Goal: Task Accomplishment & Management: Manage account settings

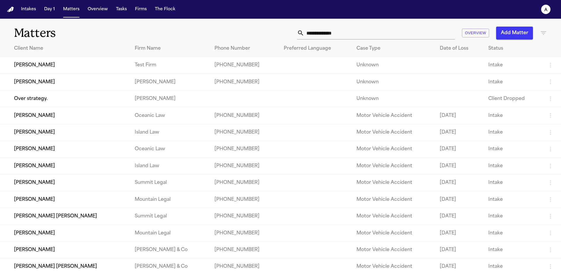
click at [44, 74] on td "Cory Kim" at bounding box center [65, 65] width 130 height 17
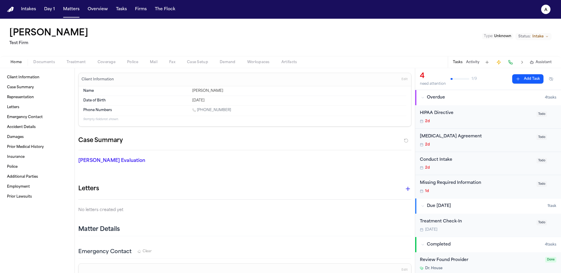
click at [482, 120] on div "2d" at bounding box center [476, 121] width 113 height 5
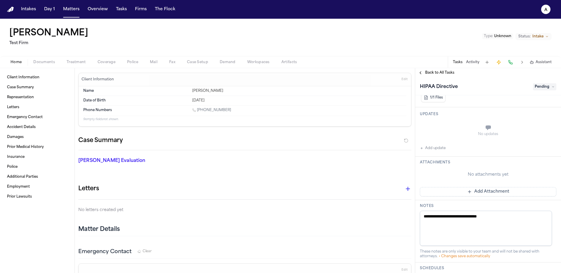
scroll to position [103, 0]
click at [424, 146] on button "Add update" at bounding box center [433, 147] width 26 height 7
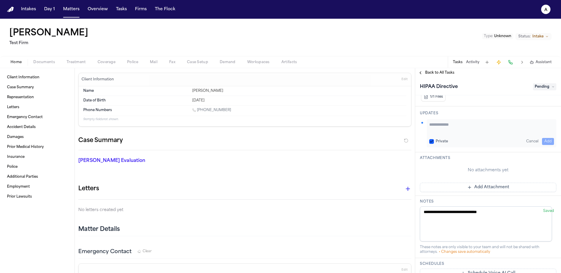
click at [471, 129] on textarea "Add your update" at bounding box center [491, 128] width 125 height 12
type textarea "**********"
click at [546, 140] on button "Add" at bounding box center [548, 141] width 12 height 7
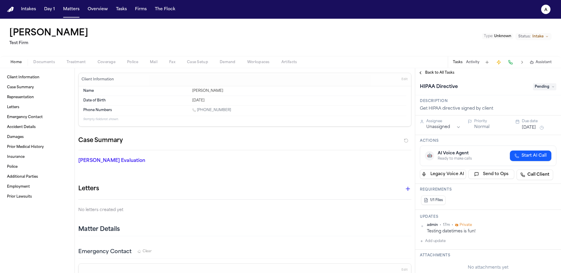
click at [442, 79] on div "HIPAA Directive Pending" at bounding box center [488, 86] width 146 height 18
click at [425, 73] on button "Back to All Tasks" at bounding box center [436, 72] width 42 height 5
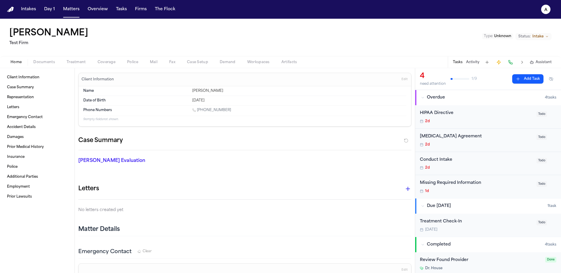
click at [85, 62] on button "Treatment" at bounding box center [76, 62] width 31 height 7
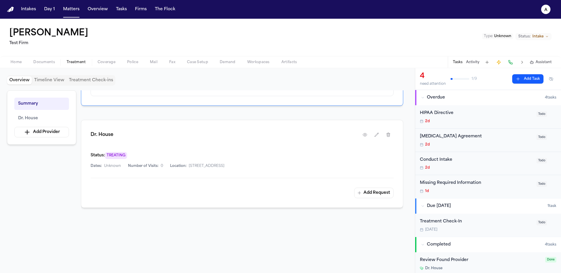
scroll to position [78, 0]
click at [385, 194] on button "Add Request" at bounding box center [373, 192] width 39 height 11
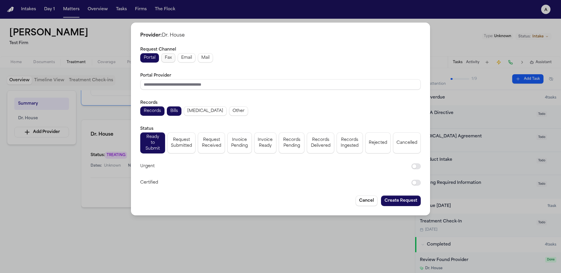
click at [167, 61] on span "Fax" at bounding box center [168, 58] width 7 height 6
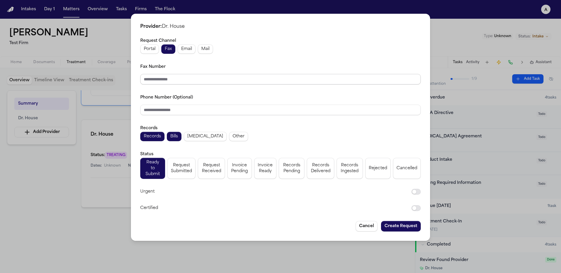
click at [176, 76] on input "Fax Number" at bounding box center [280, 79] width 281 height 11
type input "**********"
click at [162, 112] on input "Phone Number (Optional)" at bounding box center [280, 110] width 281 height 11
paste input "**********"
type input "**********"
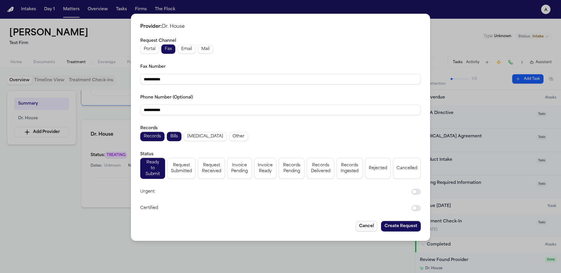
drag, startPoint x: 371, startPoint y: 219, endPoint x: 368, endPoint y: 221, distance: 3.4
click at [370, 221] on button "Cancel" at bounding box center [367, 226] width 22 height 11
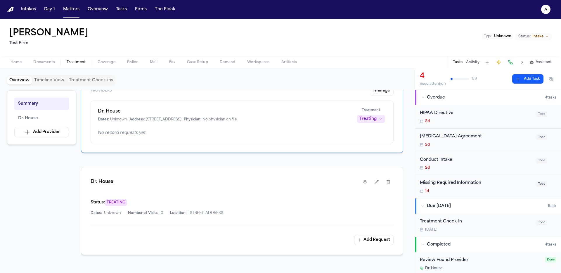
scroll to position [0, 0]
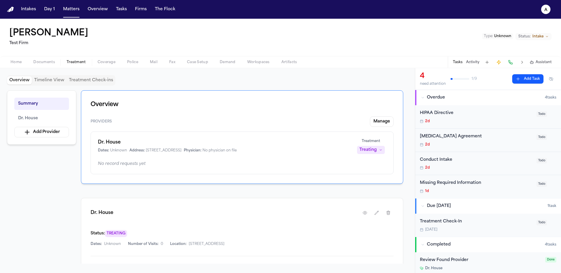
click at [365, 139] on span "Treatment" at bounding box center [371, 141] width 18 height 5
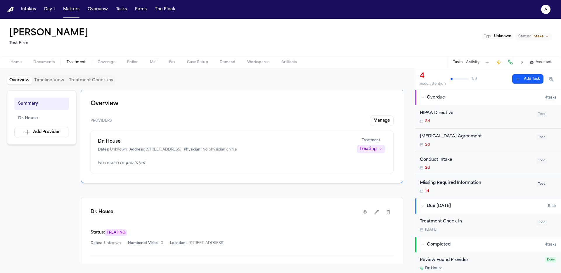
scroll to position [2, 0]
click at [389, 212] on icon "button" at bounding box center [388, 210] width 5 height 5
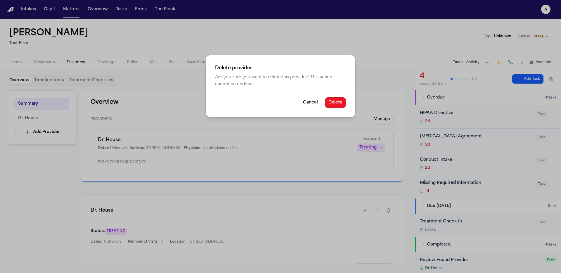
click at [333, 107] on button "Delete" at bounding box center [335, 102] width 21 height 11
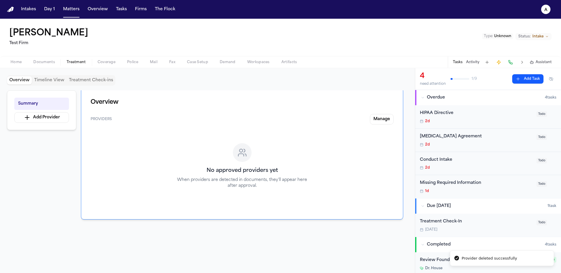
scroll to position [0, 0]
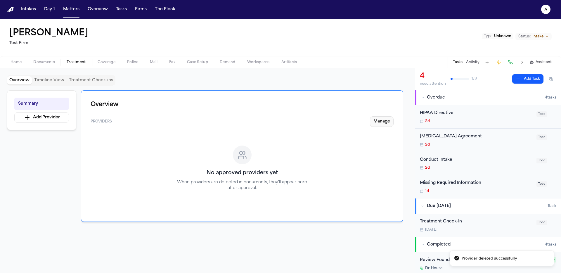
click at [392, 120] on button "Manage" at bounding box center [382, 121] width 24 height 11
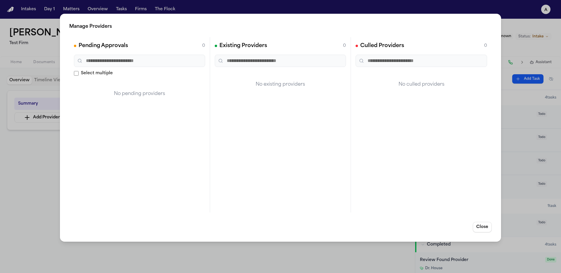
click at [11, 210] on div "Manage Providers Pending Approvals 0 Select multiple No pending providers Exist…" at bounding box center [280, 136] width 561 height 273
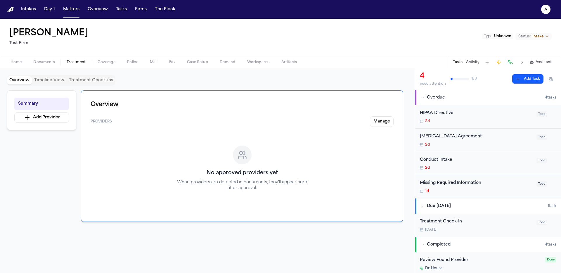
click at [62, 124] on div "Summary Add Provider" at bounding box center [41, 110] width 69 height 40
click at [63, 117] on button "Add Provider" at bounding box center [41, 117] width 55 height 11
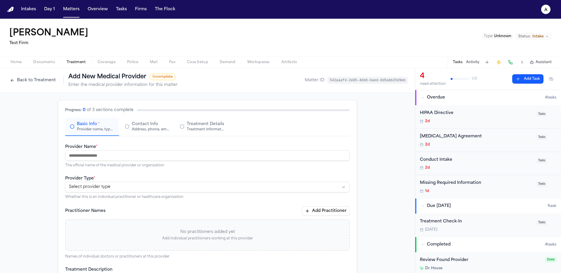
click at [131, 153] on input "Provider Name *" at bounding box center [207, 155] width 285 height 11
paste input "**********"
click at [132, 189] on html "**********" at bounding box center [280, 136] width 561 height 273
click at [69, 157] on input "**********" at bounding box center [207, 155] width 285 height 11
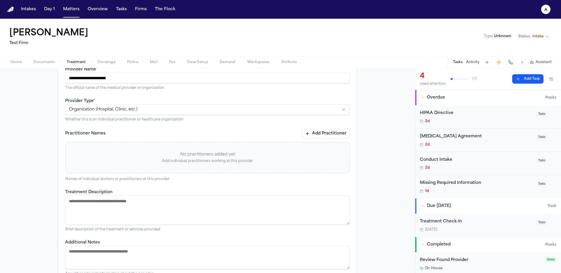
scroll to position [82, 0]
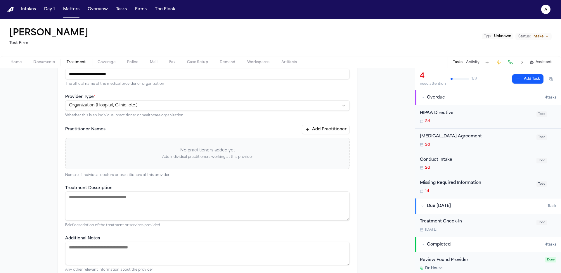
type input "**********"
click at [312, 132] on button "Add Practitioner" at bounding box center [326, 129] width 48 height 9
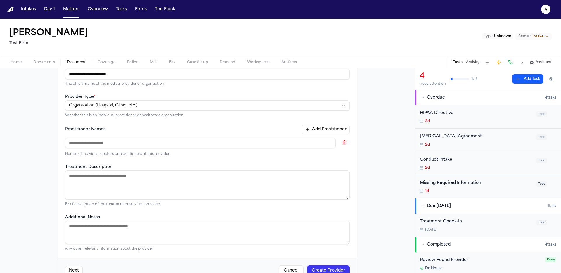
paste input "**********"
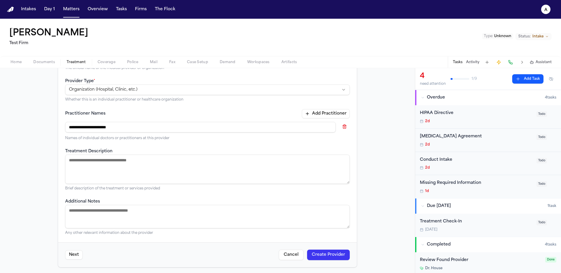
scroll to position [99, 0]
type input "**********"
click at [169, 163] on textarea "Treatment Description" at bounding box center [207, 167] width 285 height 29
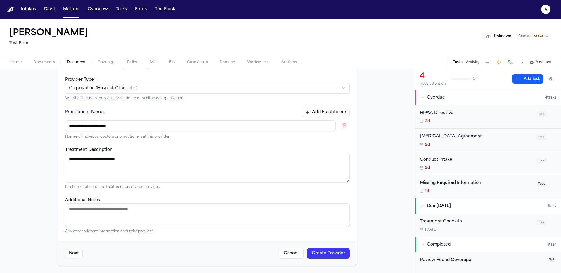
type textarea "**********"
click at [123, 214] on textarea "Additional Notes" at bounding box center [207, 214] width 285 height 23
paste textarea "**********"
type textarea "**********"
click at [20, 61] on span "Home" at bounding box center [16, 62] width 11 height 5
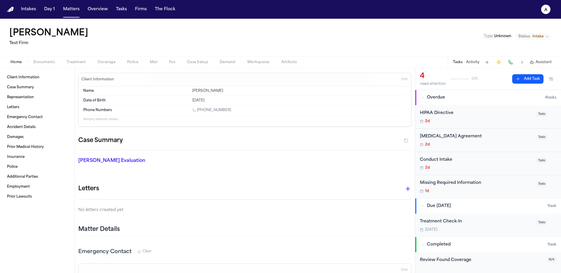
click at [402, 79] on span "Edit" at bounding box center [405, 79] width 6 height 4
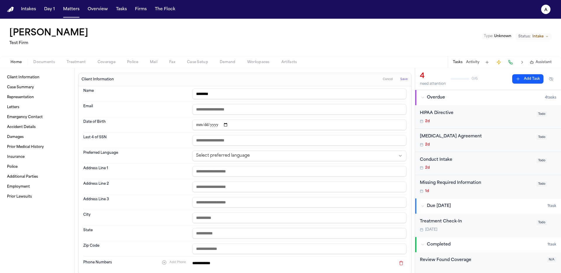
click at [229, 92] on input "********" at bounding box center [299, 94] width 214 height 11
type input "********"
click at [404, 82] on button "Save" at bounding box center [404, 79] width 11 height 9
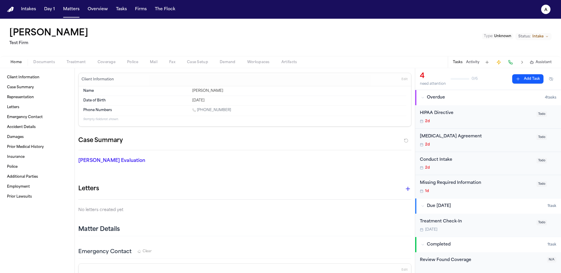
click at [37, 35] on h1 "[PERSON_NAME]" at bounding box center [48, 33] width 79 height 11
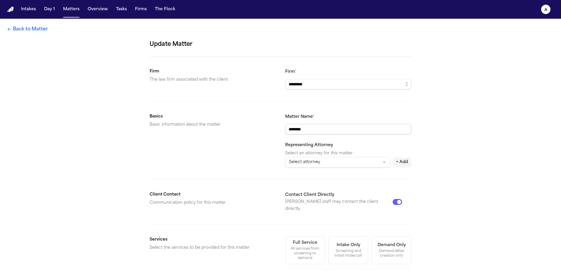
drag, startPoint x: 327, startPoint y: 127, endPoint x: 165, endPoint y: 123, distance: 162.5
click at [165, 123] on section "Basics Basic information about the matter Matter Name * ******** Representing A…" at bounding box center [281, 140] width 262 height 54
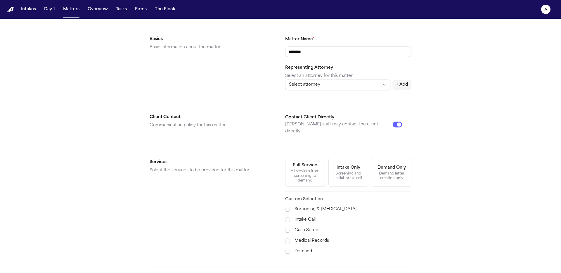
scroll to position [121, 0]
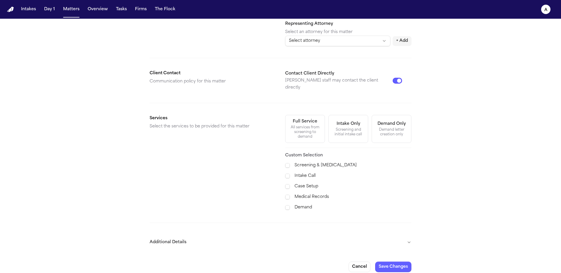
type input "********"
click at [397, 264] on button "Save Changes" at bounding box center [393, 267] width 36 height 11
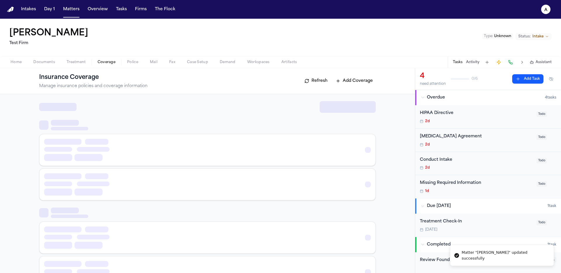
click at [102, 62] on span "Coverage" at bounding box center [107, 62] width 18 height 5
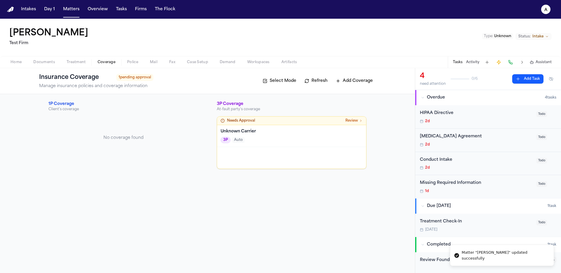
click at [76, 61] on span "Treatment" at bounding box center [76, 62] width 19 height 5
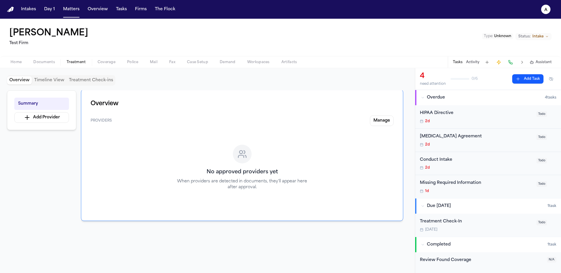
scroll to position [1, 0]
click at [56, 120] on button "Add Provider" at bounding box center [41, 117] width 55 height 11
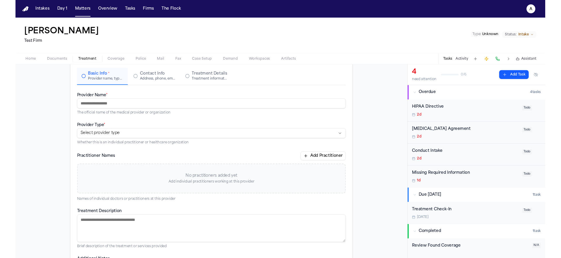
scroll to position [22, 0]
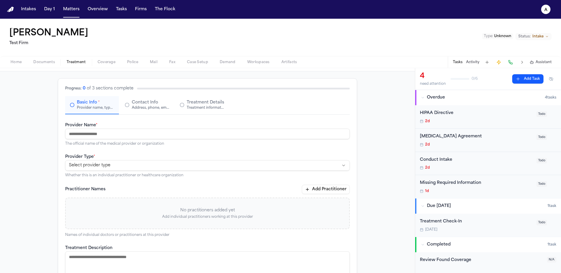
click at [135, 135] on input "Provider Name *" at bounding box center [207, 134] width 285 height 11
type input "**********"
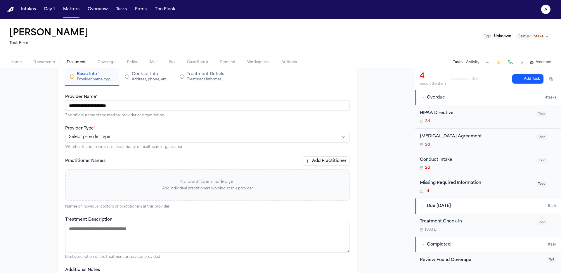
scroll to position [85, 0]
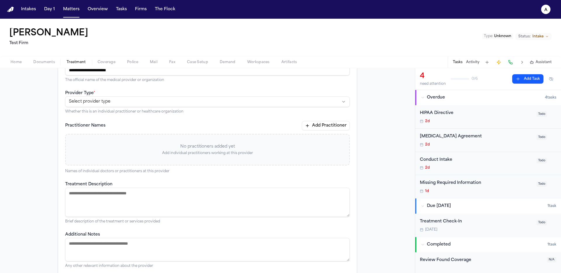
click at [162, 102] on html "**********" at bounding box center [280, 136] width 561 height 273
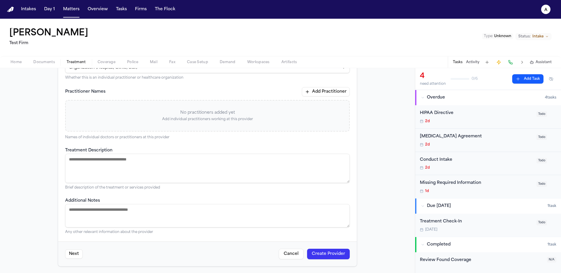
scroll to position [120, 0]
click at [123, 168] on textarea "Treatment Description" at bounding box center [207, 167] width 285 height 29
type textarea "**********"
click at [325, 249] on button "Create Provider" at bounding box center [328, 253] width 43 height 11
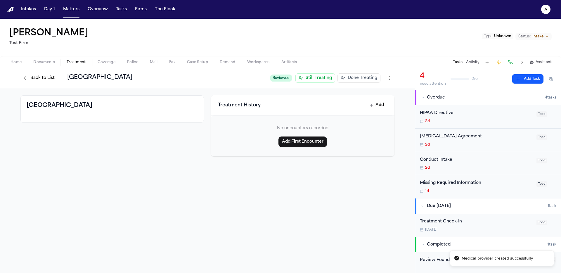
click at [37, 76] on button "Back to List" at bounding box center [38, 77] width 37 height 9
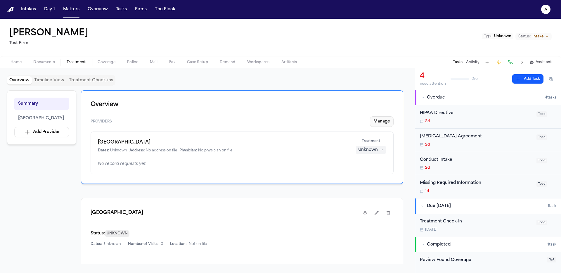
click at [386, 120] on button "Manage" at bounding box center [382, 121] width 24 height 11
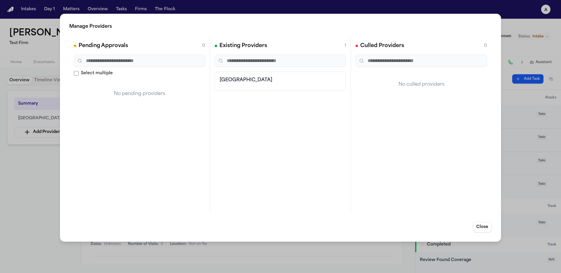
click at [260, 77] on h3 "[GEOGRAPHIC_DATA]" at bounding box center [280, 80] width 121 height 7
click at [483, 226] on button "Close" at bounding box center [482, 227] width 19 height 11
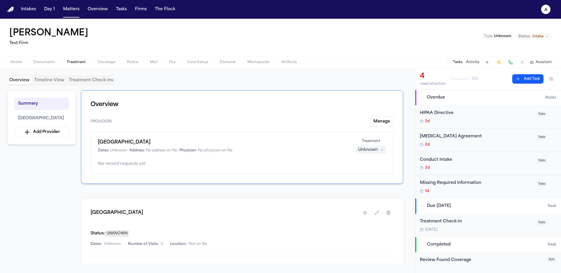
click at [210, 158] on div "[GEOGRAPHIC_DATA] Dates: Unknown Address: No address on file Physician: No phys…" at bounding box center [242, 152] width 303 height 43
click at [367, 149] on div "Unknown" at bounding box center [368, 150] width 20 height 6
click at [308, 146] on div "[GEOGRAPHIC_DATA] Dates: Unknown Address: No address on file Physician: No phys…" at bounding box center [242, 146] width 288 height 15
click at [375, 209] on button "button" at bounding box center [376, 212] width 11 height 11
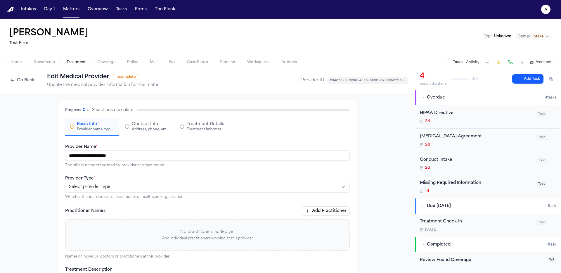
click at [142, 129] on div "Address, phone, email, and other contact details" at bounding box center [150, 129] width 37 height 5
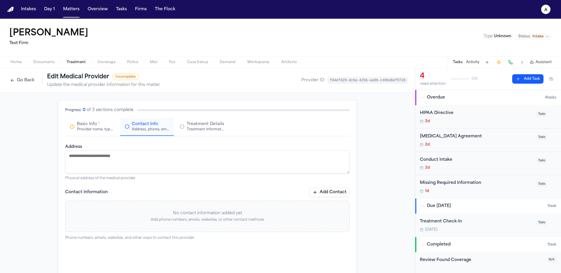
click at [92, 131] on div "Provider name, type, and general information" at bounding box center [95, 129] width 37 height 5
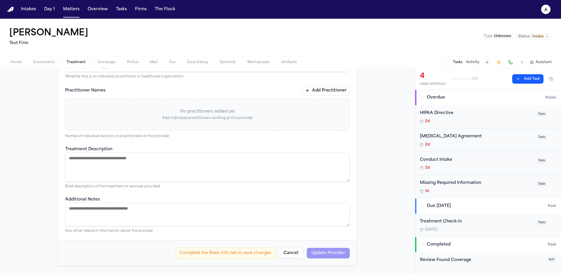
scroll to position [5, 0]
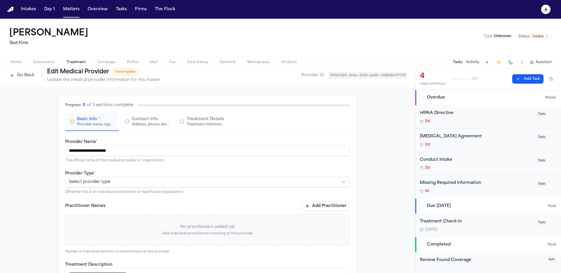
click at [307, 202] on button "Add Practitioner" at bounding box center [326, 205] width 48 height 9
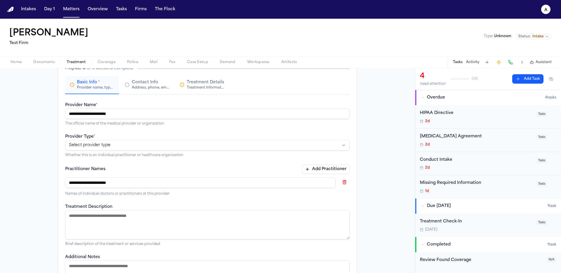
scroll to position [93, 0]
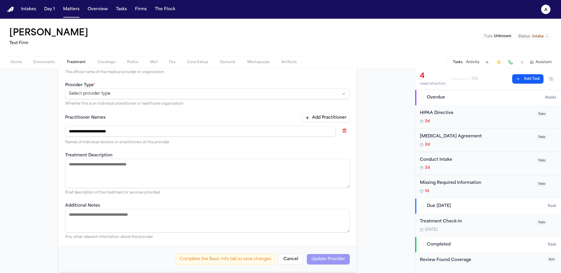
type input "**********"
click at [238, 177] on textarea "Treatment Description" at bounding box center [207, 173] width 285 height 29
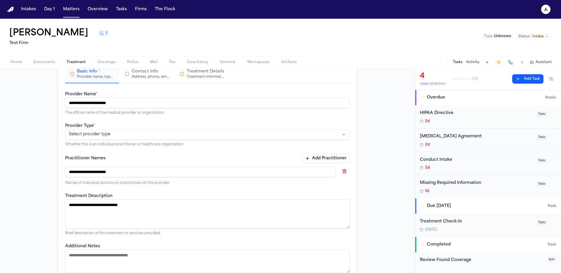
scroll to position [100, 0]
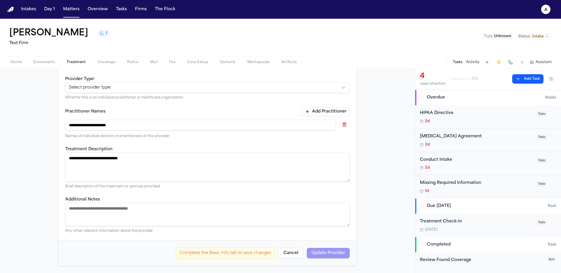
type textarea "**********"
click at [205, 252] on div "Complete the Basic Info tab to save changes" at bounding box center [225, 253] width 99 height 11
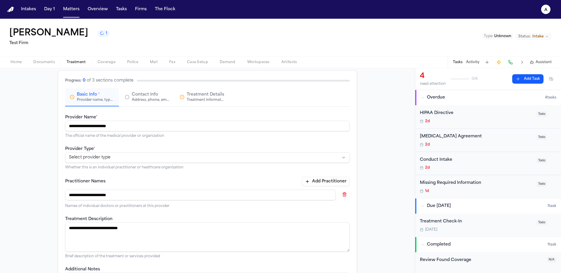
scroll to position [0, 0]
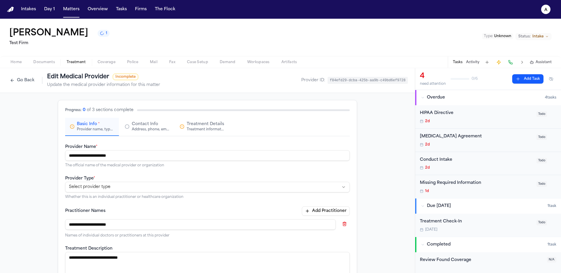
click at [160, 125] on div "Contact Info Address, phone, email, and other contact details" at bounding box center [150, 126] width 37 height 11
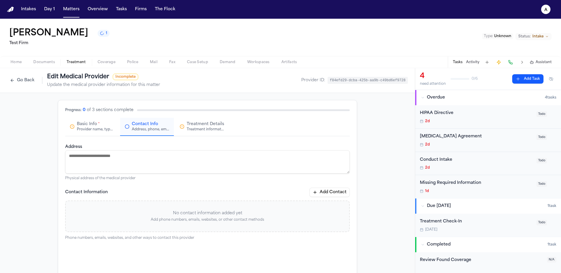
click at [87, 124] on span "Basic Info" at bounding box center [87, 124] width 20 height 6
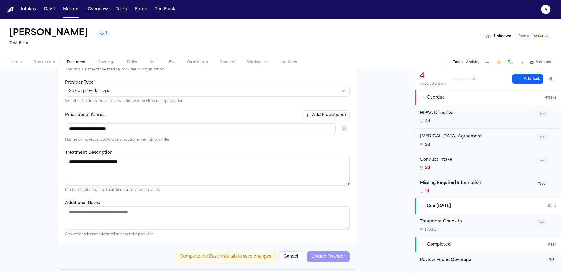
scroll to position [100, 0]
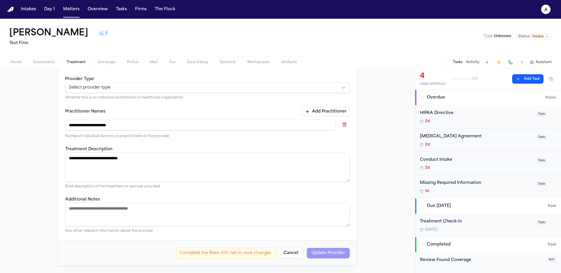
click at [147, 207] on textarea "Additional Notes" at bounding box center [207, 214] width 285 height 23
type textarea "***"
click at [154, 252] on div "Complete the Basic Info tab to save changes Cancel Update Provider" at bounding box center [207, 252] width 299 height 25
click at [314, 251] on div "Complete the Basic Info tab to save changes Cancel Update Provider" at bounding box center [263, 253] width 174 height 11
click at [295, 254] on button "Cancel" at bounding box center [290, 253] width 25 height 11
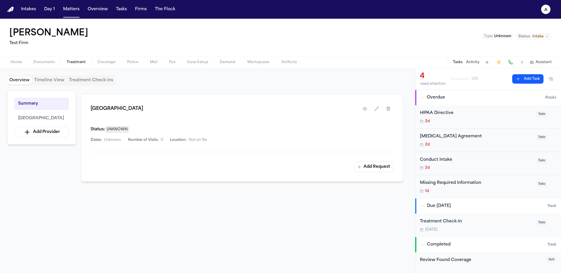
scroll to position [64, 0]
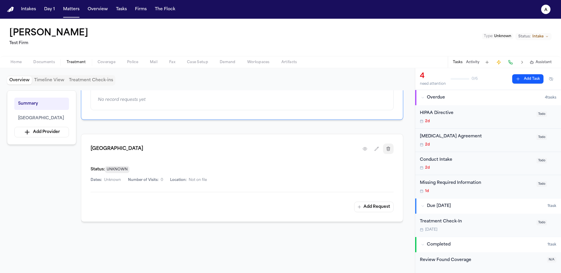
click at [388, 149] on icon "button" at bounding box center [388, 149] width 3 height 4
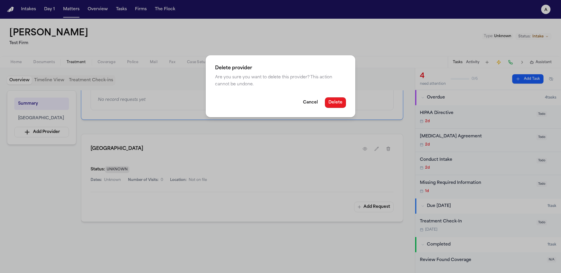
click at [330, 101] on button "Delete" at bounding box center [335, 102] width 21 height 11
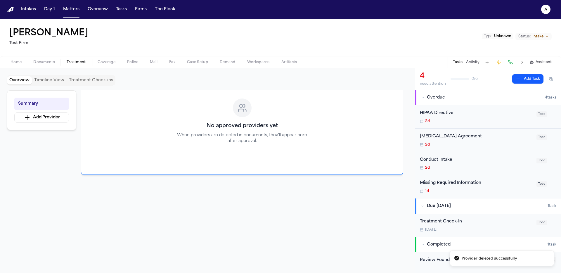
scroll to position [23, 0]
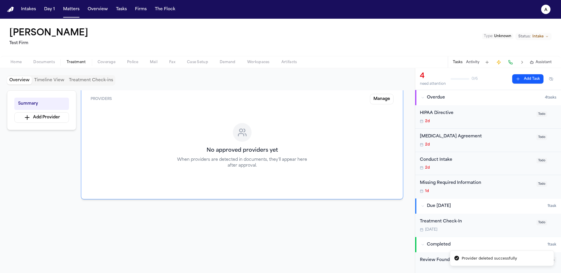
click at [50, 116] on button "Add Provider" at bounding box center [41, 117] width 55 height 11
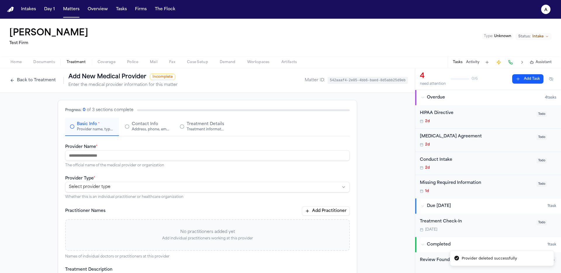
click at [117, 190] on html "**********" at bounding box center [280, 136] width 561 height 273
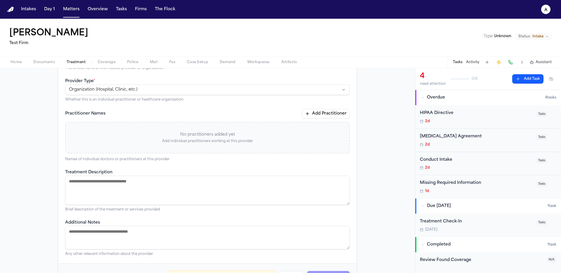
scroll to position [98, 0]
click at [332, 107] on div "**********" at bounding box center [207, 151] width 285 height 210
drag, startPoint x: 330, startPoint y: 111, endPoint x: 324, endPoint y: 116, distance: 8.4
click at [330, 111] on button "Add Practitioner" at bounding box center [326, 113] width 48 height 9
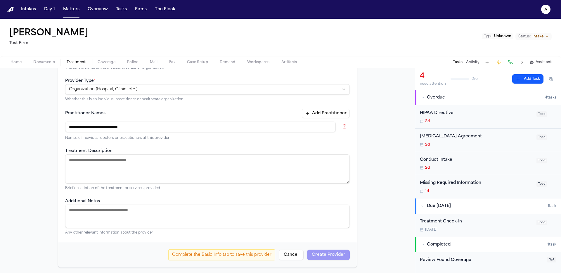
type input "**********"
click at [215, 166] on textarea "Treatment Description" at bounding box center [207, 168] width 285 height 29
paste textarea "**********"
type textarea "**********"
click at [205, 210] on textarea "Additional Notes" at bounding box center [207, 216] width 285 height 23
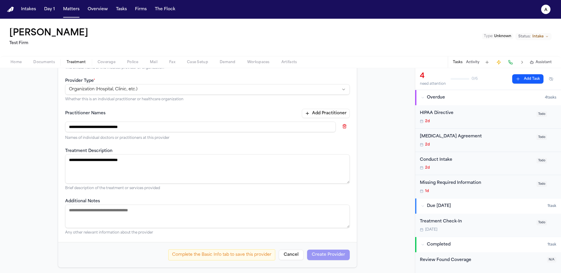
paste textarea "**********"
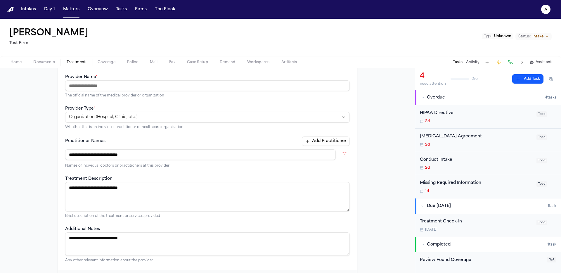
scroll to position [41, 0]
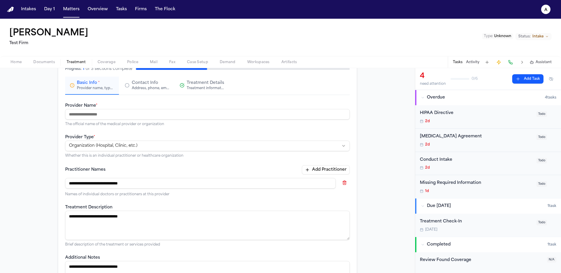
type textarea "**********"
click at [145, 115] on input "Provider Name *" at bounding box center [207, 114] width 285 height 11
type input "**********"
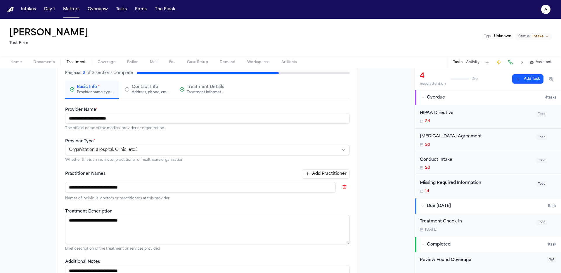
scroll to position [0, 0]
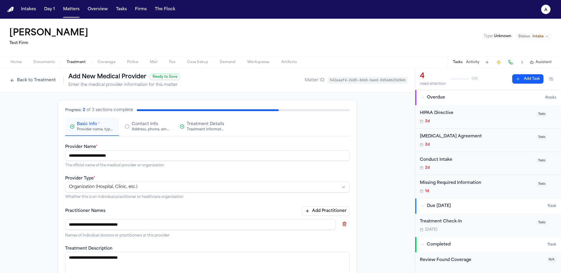
click at [137, 127] on div "Address, phone, email, and other contact details" at bounding box center [150, 129] width 37 height 5
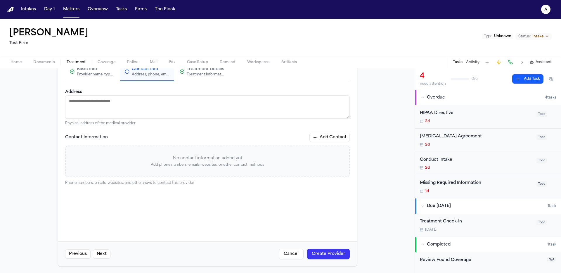
scroll to position [56, 0]
click at [192, 110] on textarea "Address" at bounding box center [207, 106] width 285 height 23
paste textarea "**********"
type textarea "**********"
click at [326, 140] on button "Add Contact" at bounding box center [329, 136] width 40 height 9
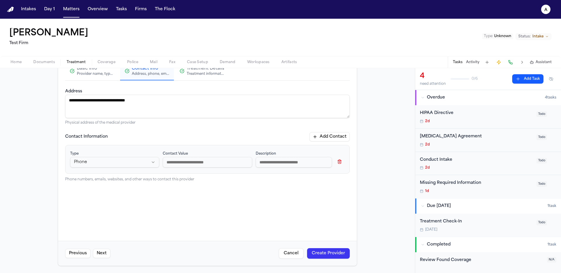
click at [116, 163] on html "**********" at bounding box center [280, 136] width 561 height 273
click at [127, 165] on html "**********" at bounding box center [280, 136] width 561 height 273
click at [191, 165] on input at bounding box center [207, 162] width 89 height 11
paste input "**********"
type input "**********"
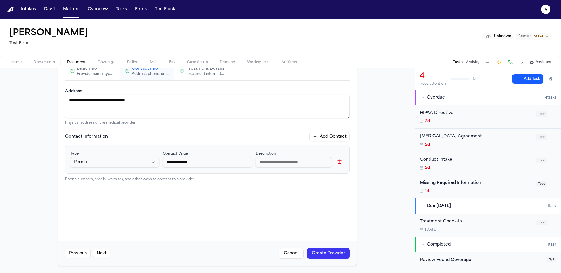
click at [318, 258] on button "Create Provider" at bounding box center [328, 253] width 43 height 11
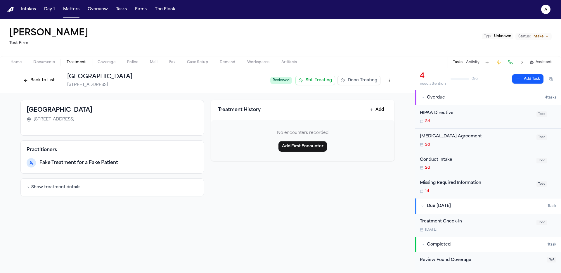
click at [357, 80] on span "Done Treating" at bounding box center [363, 80] width 30 height 6
click at [45, 79] on button "Back to List" at bounding box center [38, 80] width 37 height 9
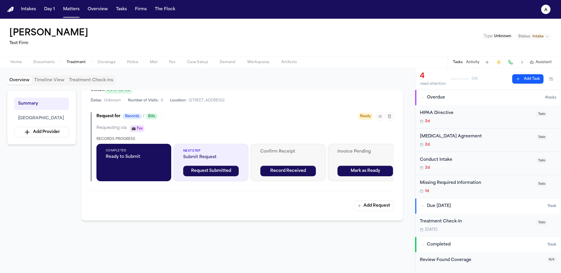
scroll to position [133, 0]
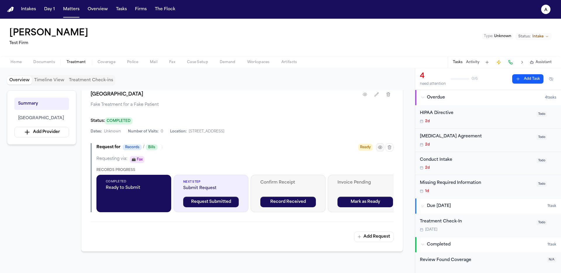
click at [383, 148] on button "button" at bounding box center [380, 147] width 8 height 8
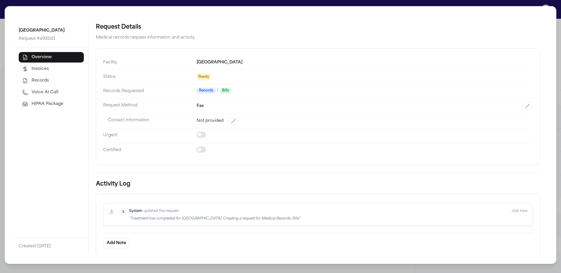
click at [72, 70] on button "Invoices" at bounding box center [51, 69] width 65 height 11
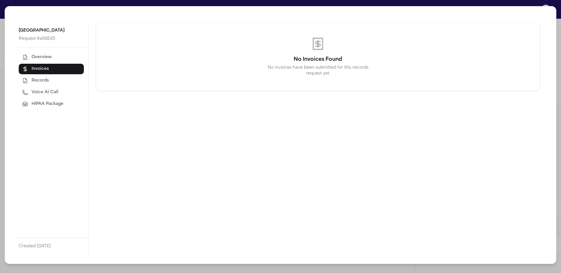
drag, startPoint x: 72, startPoint y: 79, endPoint x: 72, endPoint y: 86, distance: 6.8
click at [72, 79] on button "Records" at bounding box center [51, 80] width 65 height 11
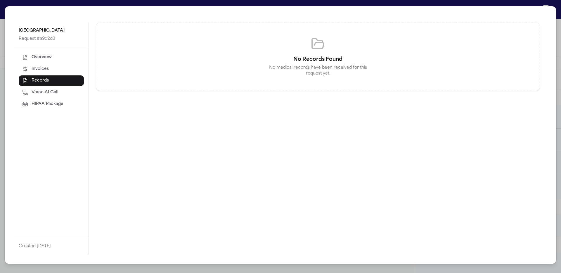
click at [71, 94] on button "Voice AI Call" at bounding box center [51, 92] width 65 height 11
select select "***"
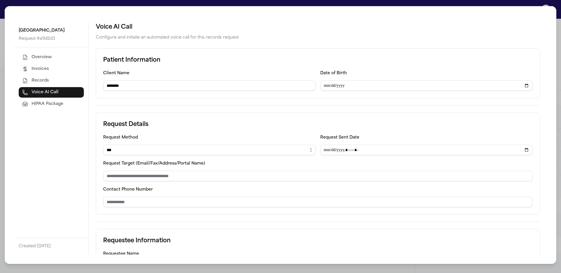
click at [70, 106] on button "HIPAA Package" at bounding box center [51, 104] width 65 height 11
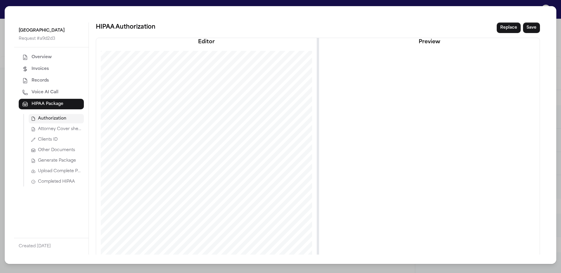
click at [64, 59] on button "Overview" at bounding box center [51, 57] width 65 height 11
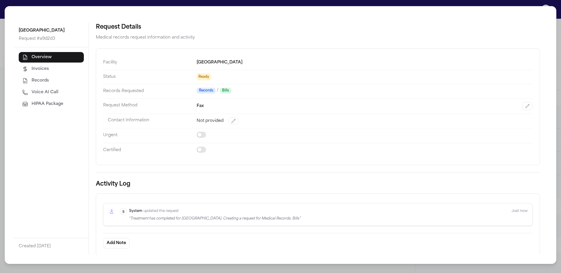
click at [525, 110] on button "button" at bounding box center [527, 106] width 11 height 8
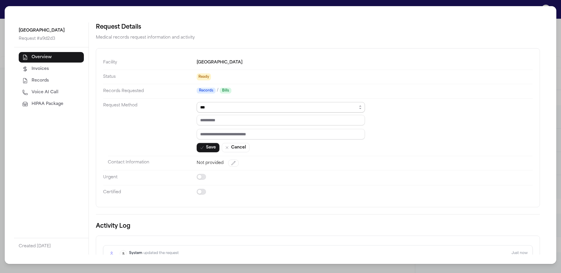
click at [254, 109] on select "****** ***** *** ****" at bounding box center [281, 107] width 168 height 11
select select "******"
click at [197, 102] on select "****** ***** *** ****" at bounding box center [281, 107] width 168 height 11
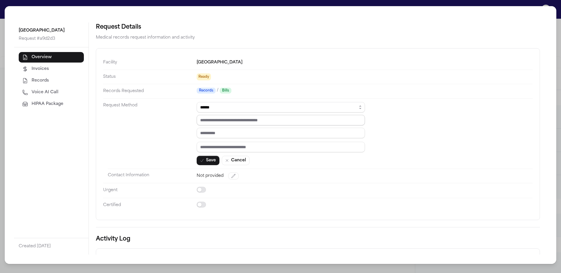
click at [252, 120] on input "text" at bounding box center [281, 120] width 168 height 11
click at [249, 160] on button "Cancel" at bounding box center [236, 160] width 28 height 9
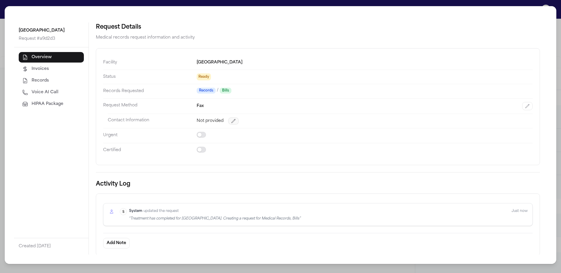
click at [237, 123] on button "button" at bounding box center [233, 120] width 11 height 7
click at [275, 124] on input "tel" at bounding box center [337, 122] width 281 height 11
click at [528, 120] on button "Cancel" at bounding box center [519, 122] width 28 height 8
click at [71, 70] on button "Invoices" at bounding box center [51, 69] width 65 height 11
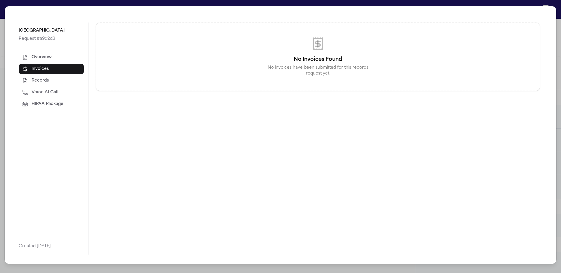
click at [65, 80] on button "Records" at bounding box center [51, 80] width 65 height 11
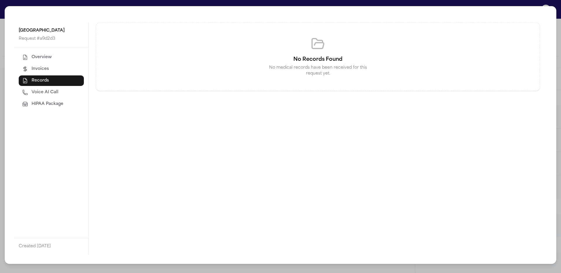
click at [60, 90] on button "Voice AI Call" at bounding box center [51, 92] width 65 height 11
select select "***"
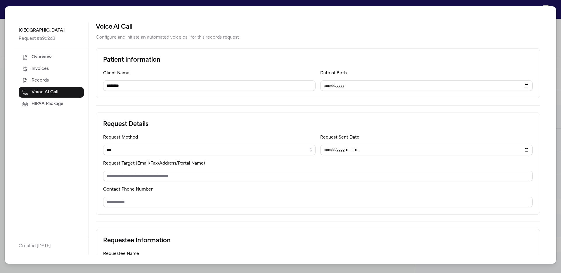
click at [55, 108] on button "HIPAA Package" at bounding box center [51, 104] width 65 height 11
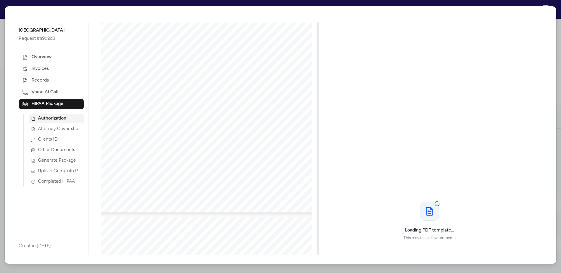
scroll to position [124, 0]
click at [70, 132] on span "Attorney Cover sheet" at bounding box center [60, 129] width 44 height 6
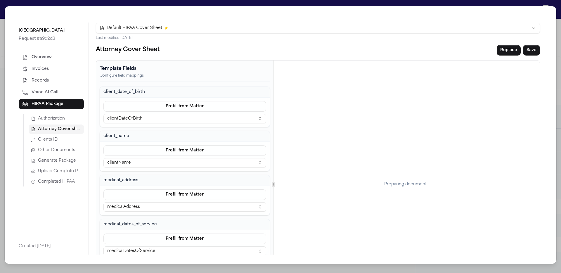
scroll to position [0, 0]
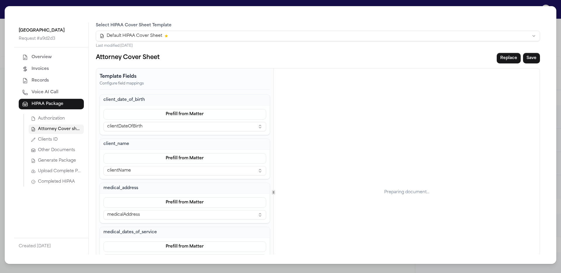
click at [203, 34] on html "Intakes Day 1 Matters Overview Tasks Firms The Flock a [PERSON_NAME] 2 Test Fir…" at bounding box center [280, 136] width 561 height 273
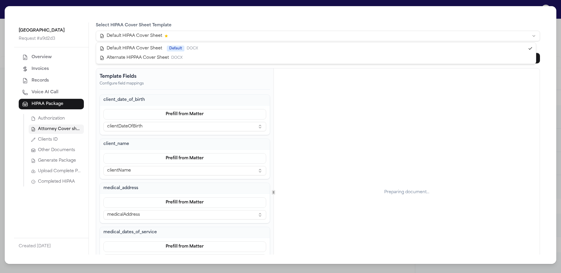
click at [209, 36] on html "Intakes Day 1 Matters Overview Tasks Firms The Flock a [PERSON_NAME] 2 Test Fir…" at bounding box center [280, 136] width 561 height 273
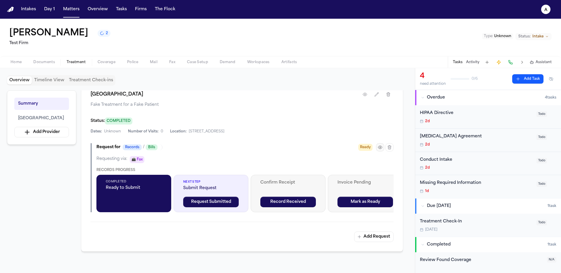
click at [383, 149] on button "button" at bounding box center [380, 147] width 8 height 8
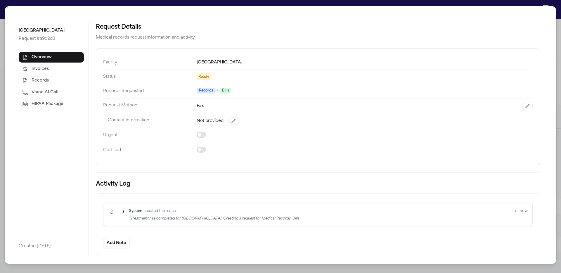
click at [74, 68] on button "Invoices" at bounding box center [51, 69] width 65 height 11
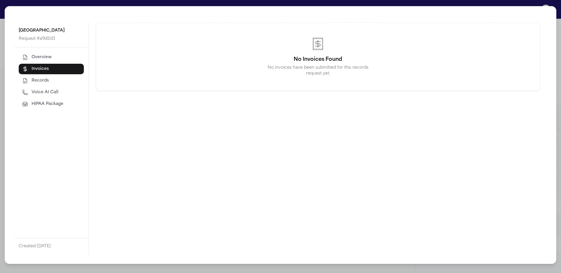
click at [62, 84] on button "Records" at bounding box center [51, 80] width 65 height 11
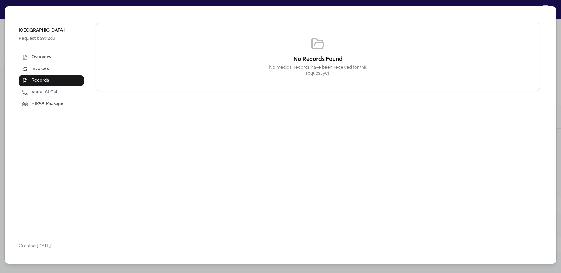
click at [63, 89] on button "Voice AI Call" at bounding box center [51, 92] width 65 height 11
select select "***"
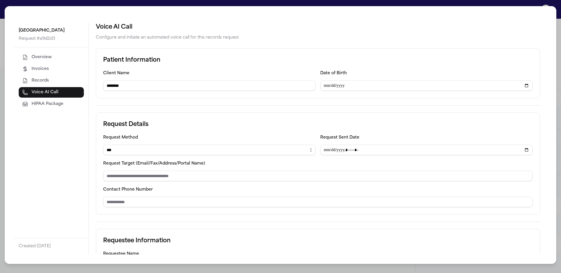
click at [65, 103] on button "HIPAA Package" at bounding box center [51, 104] width 65 height 11
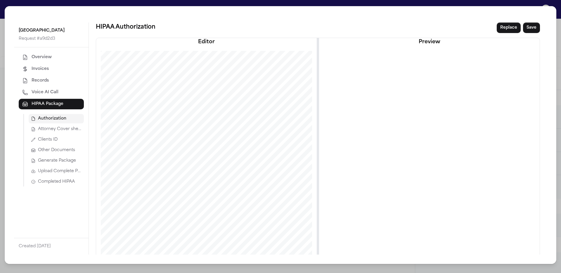
click at [65, 128] on span "Attorney Cover sheet" at bounding box center [60, 129] width 44 height 6
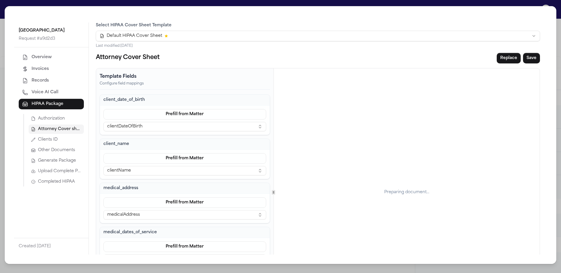
click at [72, 141] on button "Clients ID" at bounding box center [56, 139] width 55 height 9
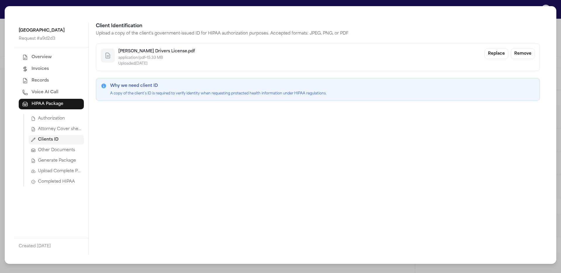
click at [69, 148] on span "Other Documents" at bounding box center [56, 150] width 37 height 6
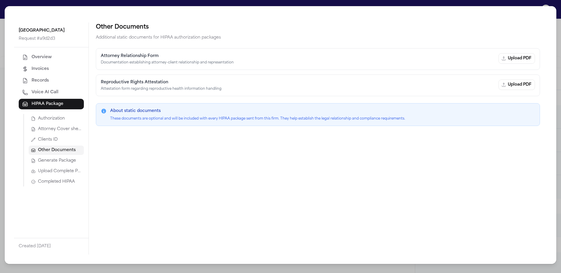
click at [67, 164] on button "Generate Package" at bounding box center [56, 160] width 55 height 9
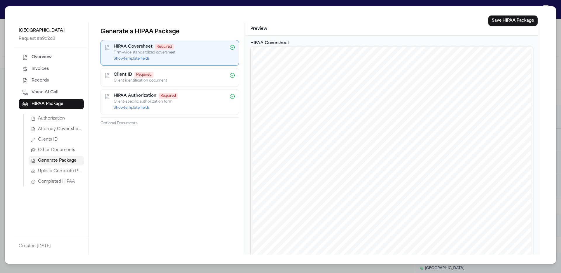
click at [65, 172] on span "Upload Complete Package" at bounding box center [60, 171] width 44 height 6
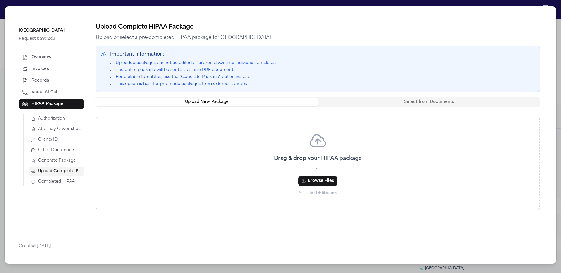
click at [67, 182] on span "Completed HIPAA" at bounding box center [56, 182] width 37 height 6
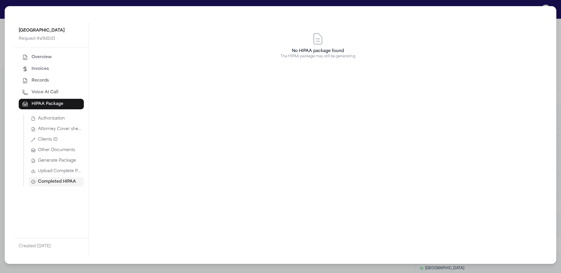
click at [57, 169] on span "Upload Complete Package" at bounding box center [60, 171] width 44 height 6
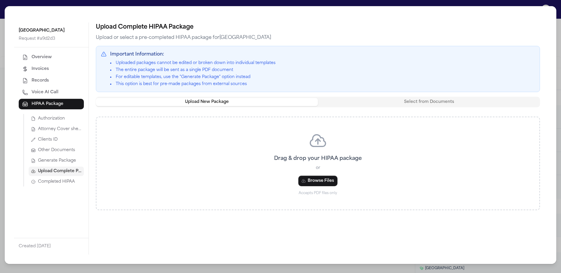
click at [58, 179] on span "Completed HIPAA" at bounding box center [56, 182] width 37 height 6
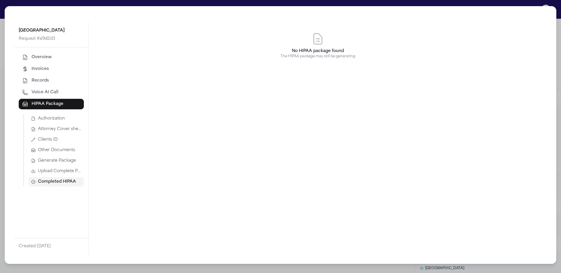
click at [64, 174] on span "Upload Complete Package" at bounding box center [60, 171] width 44 height 6
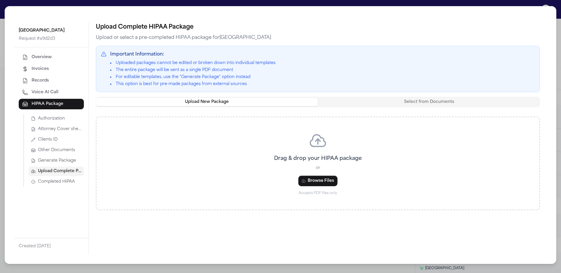
click at [70, 161] on span "Generate Package" at bounding box center [57, 161] width 38 height 6
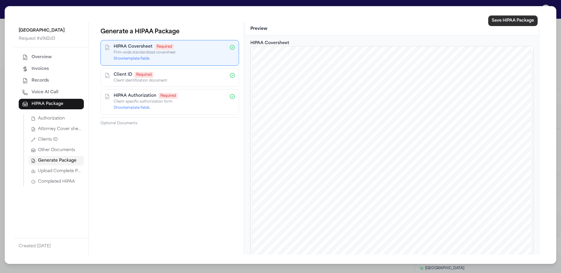
click at [524, 20] on button "Save HIPAA Package" at bounding box center [512, 20] width 49 height 11
click at [49, 174] on span "Upload Complete Package" at bounding box center [60, 171] width 44 height 6
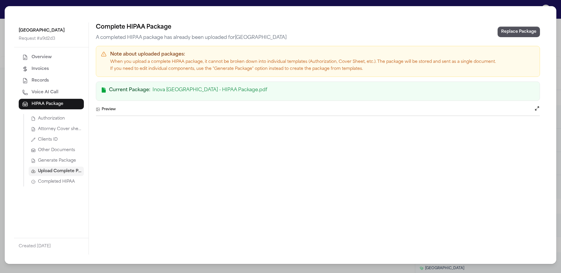
click at [71, 179] on span "Completed HIPAA" at bounding box center [56, 182] width 37 height 6
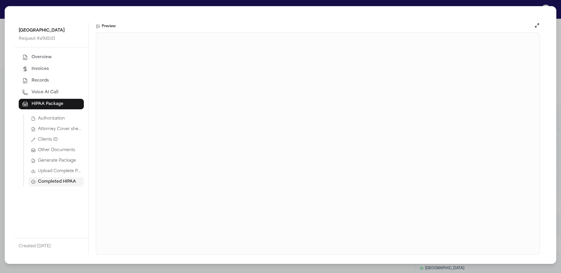
click at [71, 172] on span "Upload Complete Package" at bounding box center [60, 171] width 44 height 6
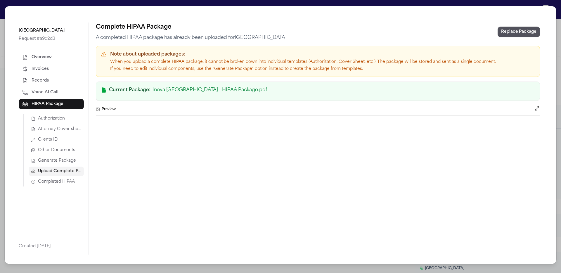
click at [324, 3] on div "Inova [GEOGRAPHIC_DATA] Request # a9d2d3 Overview Invoices Records Voice AI Cal…" at bounding box center [280, 136] width 561 height 273
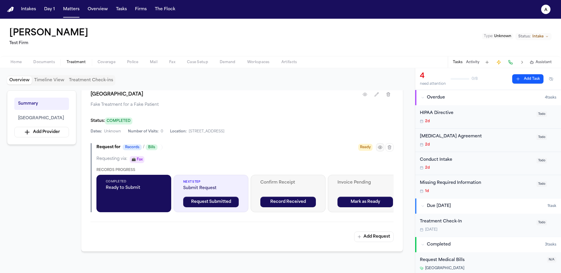
click at [380, 148] on icon "button" at bounding box center [380, 147] width 5 height 5
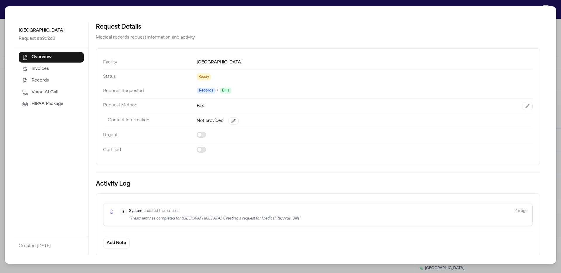
scroll to position [0, 0]
click at [38, 105] on span "HIPAA Package" at bounding box center [48, 104] width 32 height 6
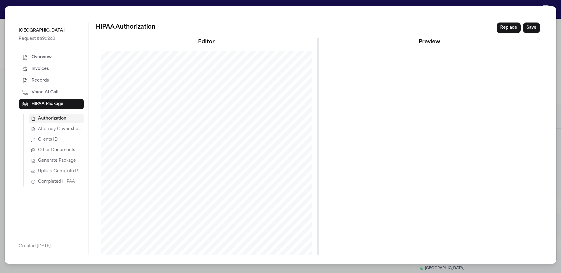
click at [60, 131] on span "Attorney Cover sheet" at bounding box center [60, 129] width 44 height 6
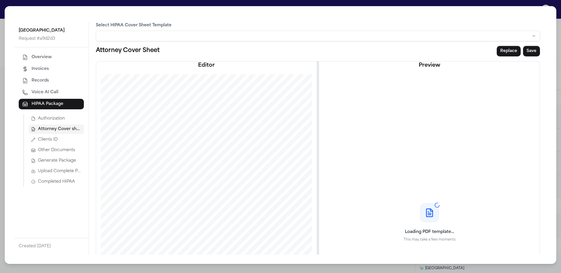
click at [63, 138] on button "Clients ID" at bounding box center [56, 139] width 55 height 9
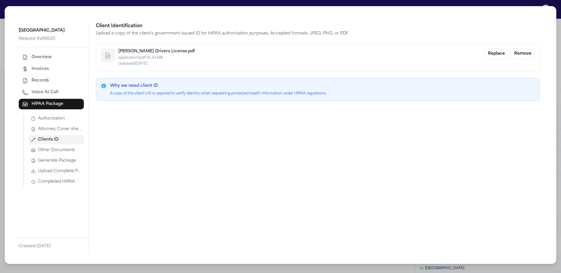
click at [65, 153] on span "Other Documents" at bounding box center [56, 150] width 37 height 6
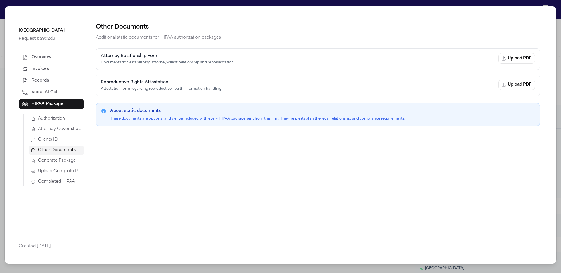
click at [64, 164] on button "Generate Package" at bounding box center [56, 160] width 55 height 9
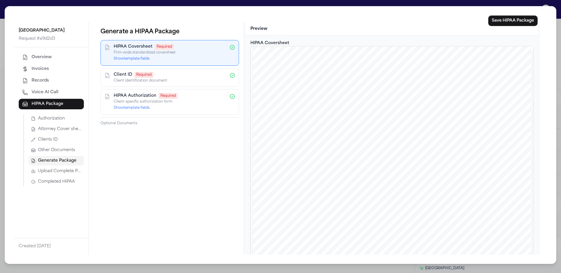
click at [63, 168] on button "Upload Complete Package" at bounding box center [56, 171] width 55 height 9
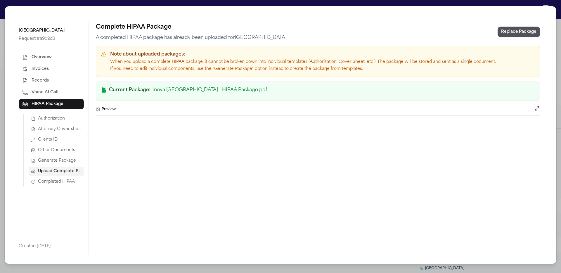
click at [65, 163] on span "Generate Package" at bounding box center [57, 161] width 38 height 6
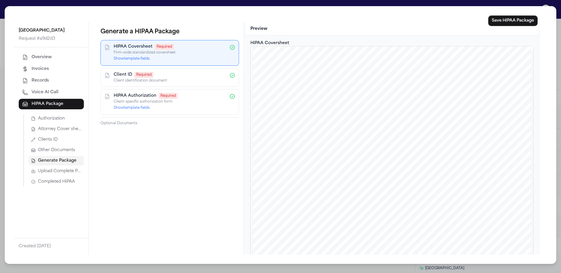
click at [63, 171] on span "Upload Complete Package" at bounding box center [60, 171] width 44 height 6
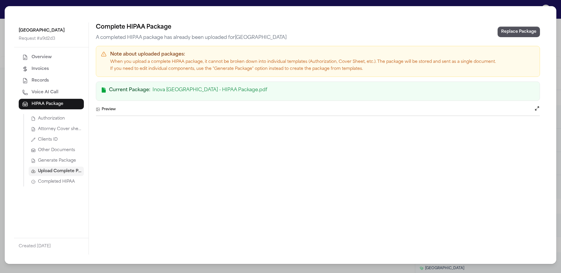
click at [62, 181] on span "Completed HIPAA" at bounding box center [56, 182] width 37 height 6
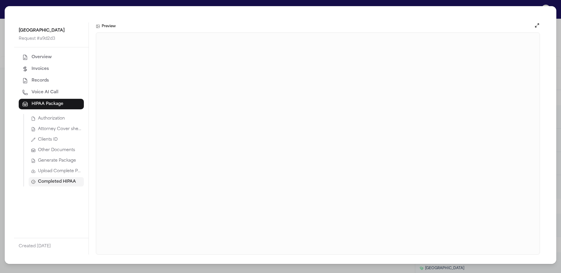
click at [144, 2] on div "Inova [GEOGRAPHIC_DATA] Request # a9d2d3 Overview Invoices Records Voice AI Cal…" at bounding box center [280, 136] width 561 height 273
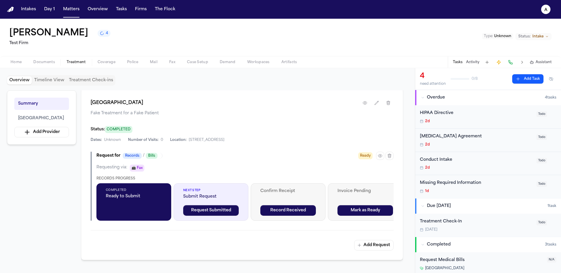
scroll to position [120, 0]
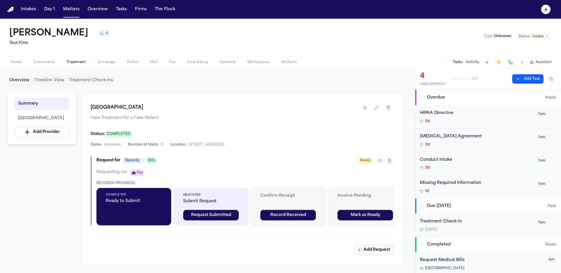
click at [372, 253] on button "Add Request" at bounding box center [373, 250] width 39 height 11
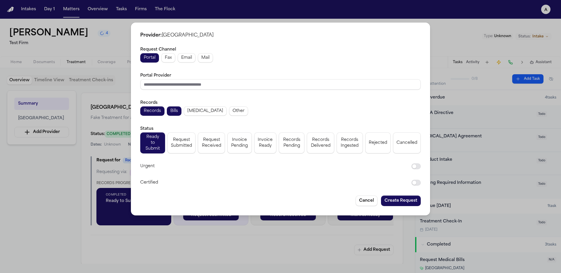
click at [216, 58] on div "Portal Fax Email Mail" at bounding box center [280, 57] width 281 height 9
click at [212, 58] on button "Mail" at bounding box center [205, 57] width 15 height 9
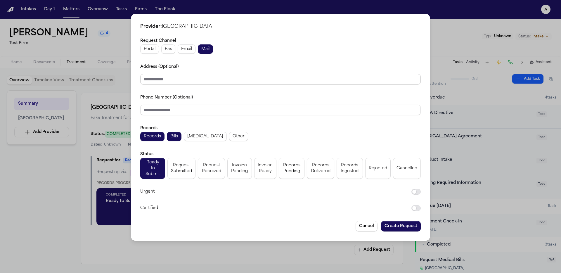
click at [208, 81] on input "Address (Optional)" at bounding box center [280, 79] width 281 height 11
click at [184, 51] on span "Email" at bounding box center [186, 49] width 11 height 6
click at [191, 81] on input "Email Address" at bounding box center [280, 79] width 281 height 11
type input "**********"
click at [412, 221] on button "Create Request" at bounding box center [401, 226] width 40 height 11
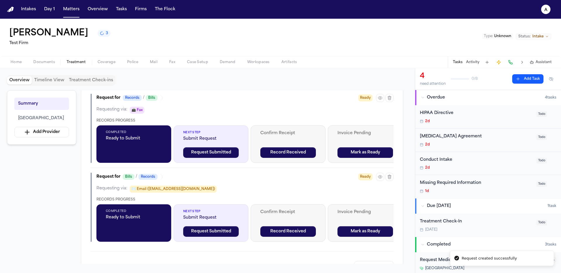
scroll to position [225, 0]
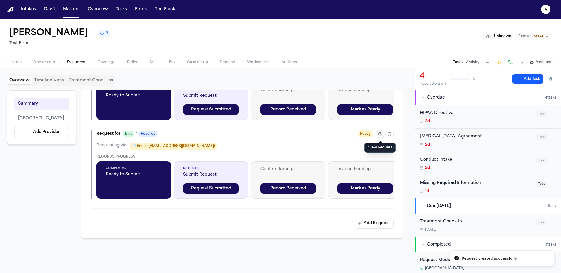
click at [378, 134] on icon "button" at bounding box center [380, 133] width 5 height 5
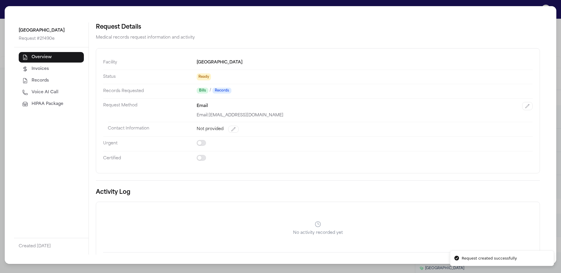
click at [63, 107] on span "HIPAA Package" at bounding box center [48, 104] width 32 height 6
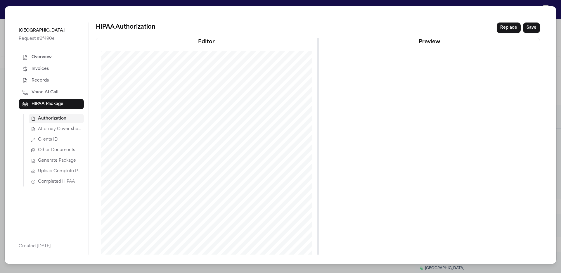
click at [57, 184] on span "Completed HIPAA" at bounding box center [56, 182] width 37 height 6
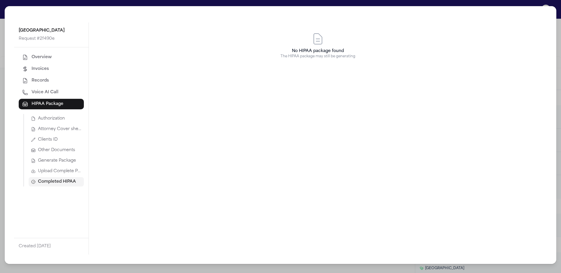
click at [59, 168] on span "Upload Complete Package" at bounding box center [60, 171] width 44 height 6
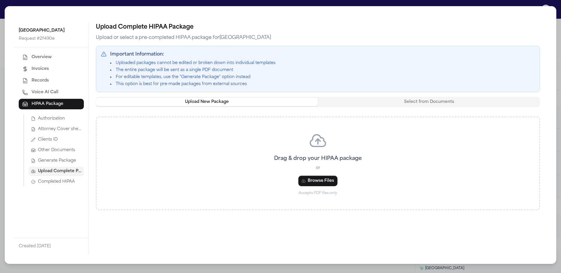
click at [58, 163] on span "Generate Package" at bounding box center [57, 161] width 38 height 6
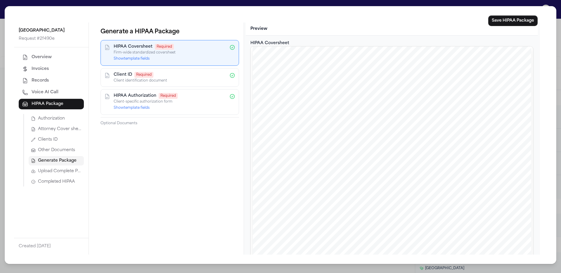
click at [44, 129] on span "Attorney Cover sheet" at bounding box center [60, 129] width 44 height 6
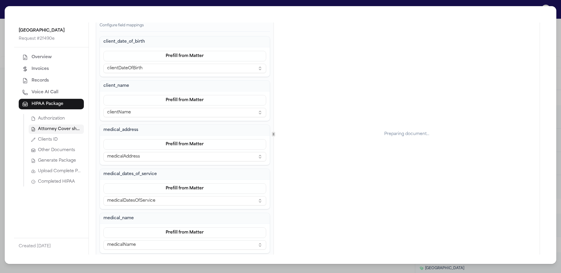
scroll to position [62, 0]
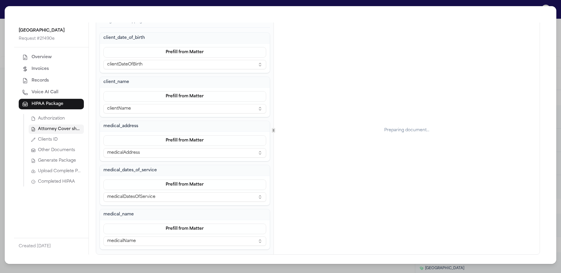
click at [71, 173] on span "Upload Complete Package" at bounding box center [60, 171] width 44 height 6
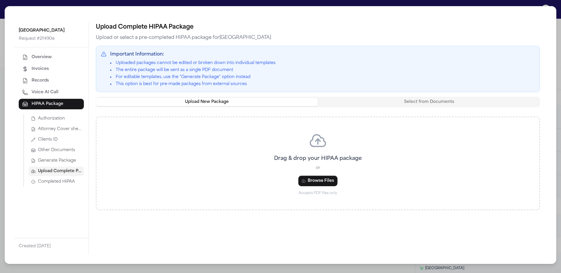
click at [53, 270] on div "Inova [GEOGRAPHIC_DATA] Request # 2f490e Overview Invoices Records Voice AI Cal…" at bounding box center [280, 136] width 561 height 273
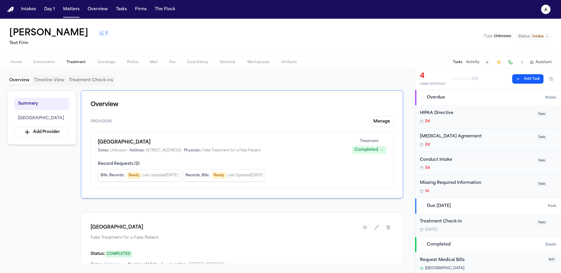
scroll to position [8, 0]
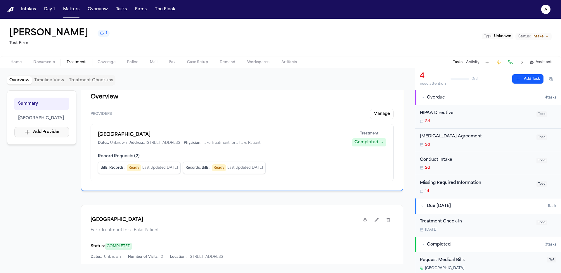
click at [65, 132] on button "Add Provider" at bounding box center [41, 132] width 55 height 11
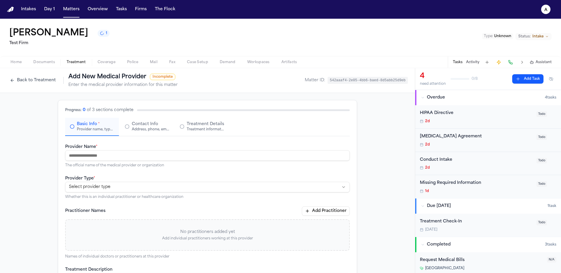
click at [145, 155] on input "Provider Name *" at bounding box center [207, 155] width 285 height 11
paste input "**********"
type input "**********"
click at [149, 190] on html "**********" at bounding box center [280, 136] width 561 height 273
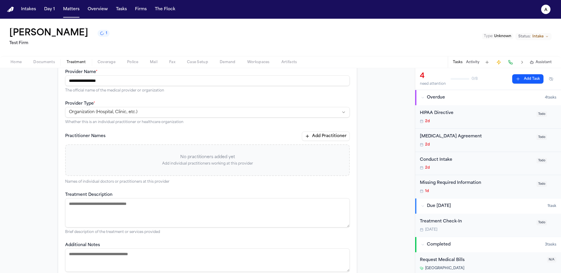
scroll to position [114, 0]
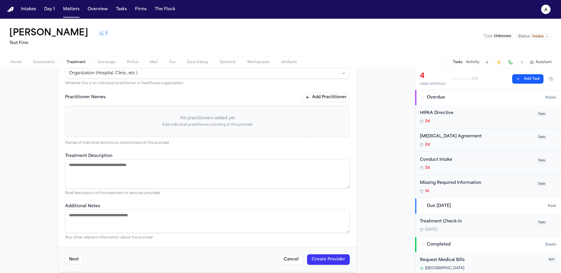
click at [104, 168] on textarea "Treatment Description" at bounding box center [207, 173] width 285 height 29
type textarea "**********"
click at [162, 223] on textarea "Additional Notes" at bounding box center [207, 221] width 285 height 23
paste textarea "**********"
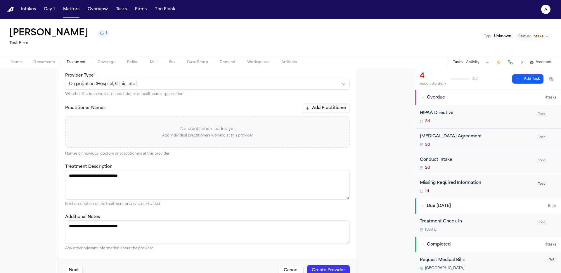
scroll to position [120, 0]
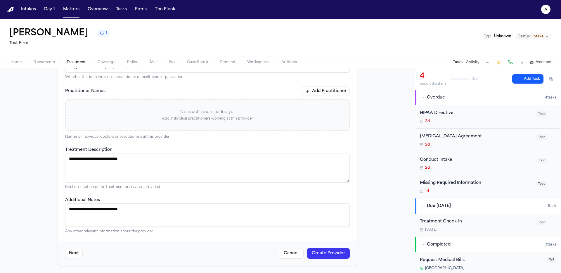
type textarea "**********"
click at [327, 255] on button "Create Provider" at bounding box center [328, 253] width 43 height 11
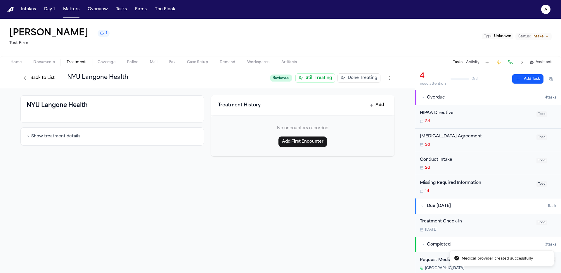
click at [382, 78] on div "Reviewed Still Treating Done Treating" at bounding box center [332, 78] width 124 height 11
click at [352, 80] on span "Done Treating" at bounding box center [363, 78] width 30 height 6
click at [28, 75] on button "Back to List" at bounding box center [38, 77] width 37 height 9
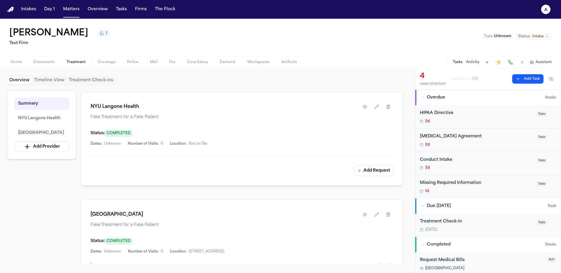
scroll to position [181, 0]
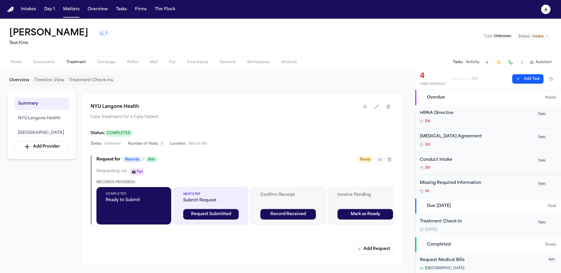
click at [362, 159] on span "Ready" at bounding box center [365, 159] width 14 height 7
click at [366, 159] on span "Ready" at bounding box center [365, 159] width 14 height 7
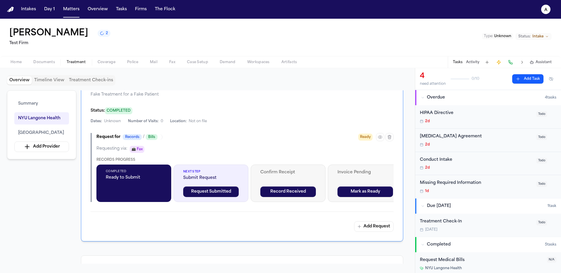
scroll to position [172, 0]
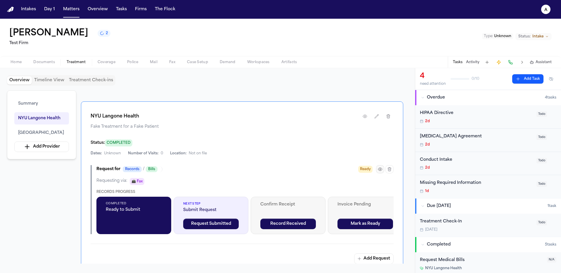
click at [383, 169] on button "button" at bounding box center [380, 169] width 8 height 8
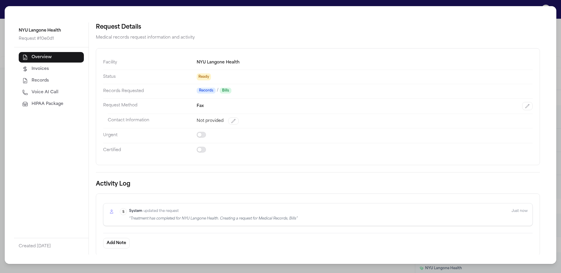
click at [291, 2] on div "NYU Langone Health Request # f0e0d1 Overview Invoices Records Voice AI Call HIP…" at bounding box center [280, 136] width 561 height 273
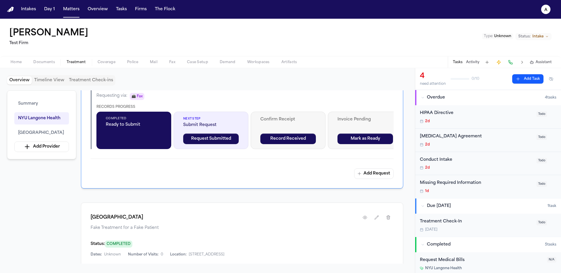
scroll to position [224, 0]
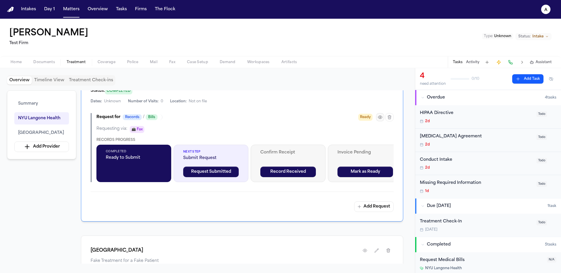
click at [379, 120] on button "button" at bounding box center [380, 117] width 8 height 8
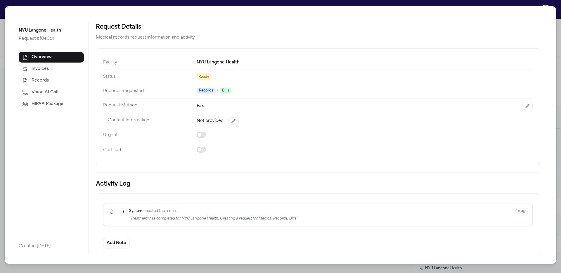
drag, startPoint x: 23, startPoint y: 104, endPoint x: 27, endPoint y: 104, distance: 4.1
click at [23, 104] on icon "button" at bounding box center [25, 104] width 6 height 6
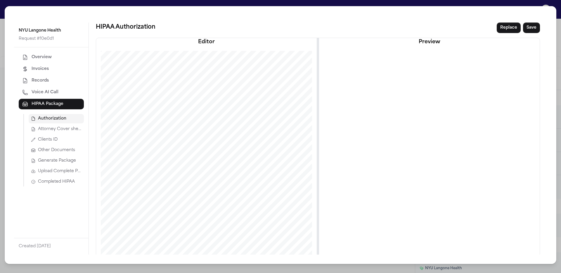
click at [61, 129] on span "Attorney Cover sheet" at bounding box center [60, 129] width 44 height 6
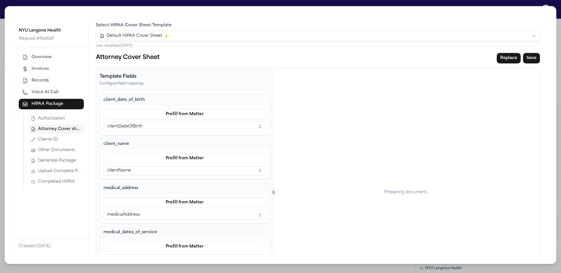
click at [67, 143] on button "Clients ID" at bounding box center [56, 139] width 55 height 9
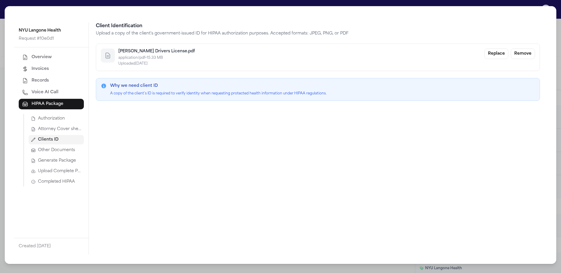
click at [63, 149] on span "Other Documents" at bounding box center [56, 150] width 37 height 6
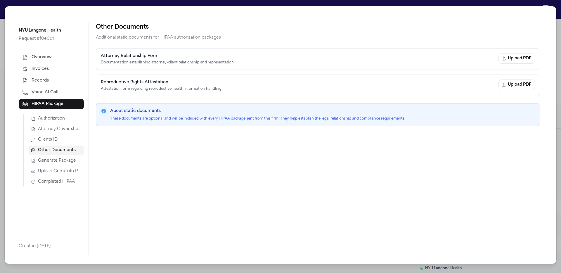
drag, startPoint x: 49, startPoint y: 160, endPoint x: 53, endPoint y: 164, distance: 5.4
click at [49, 161] on span "Generate Package" at bounding box center [57, 161] width 38 height 6
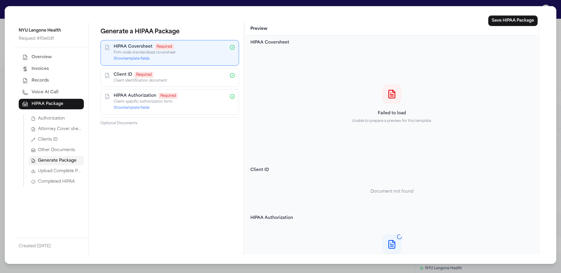
scroll to position [0, 0]
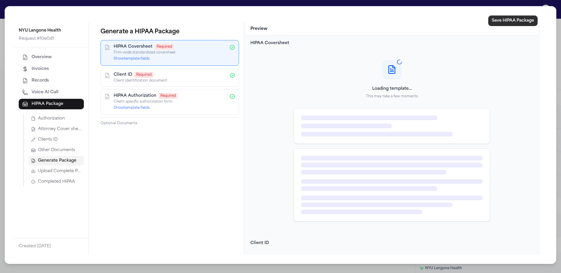
click at [509, 23] on button "Save HIPAA Package" at bounding box center [512, 20] width 49 height 11
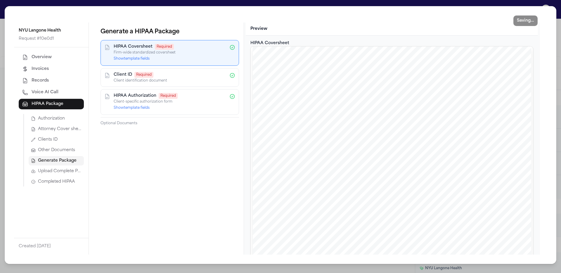
click at [64, 171] on span "Upload Complete Package" at bounding box center [60, 171] width 44 height 6
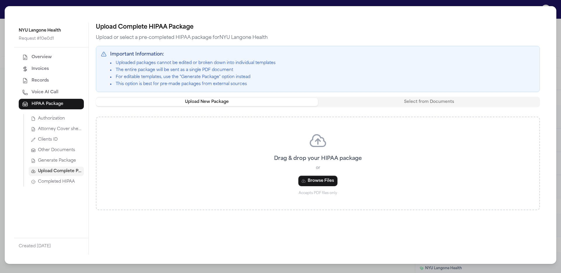
click at [50, 164] on button "Generate Package" at bounding box center [56, 160] width 55 height 9
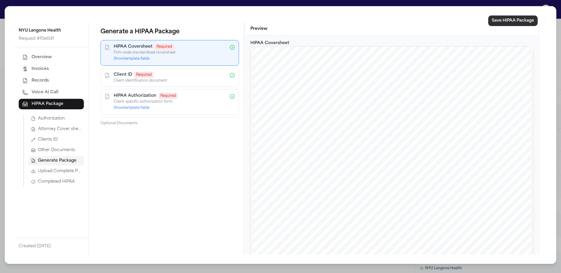
click at [497, 25] on button "Save HIPAA Package" at bounding box center [512, 20] width 49 height 11
click at [63, 172] on span "Upload Complete Package" at bounding box center [60, 171] width 44 height 6
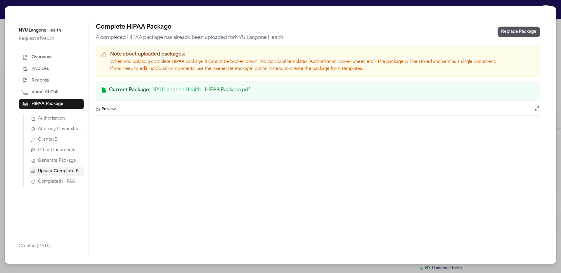
click at [64, 180] on span "Completed HIPAA" at bounding box center [56, 182] width 37 height 6
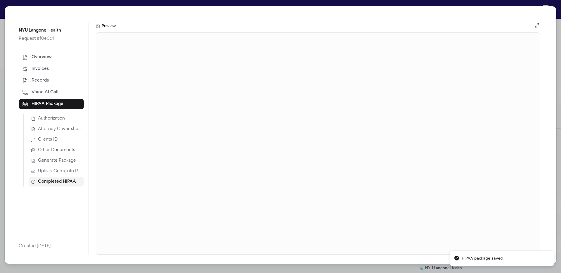
drag, startPoint x: 58, startPoint y: 131, endPoint x: 64, endPoint y: 130, distance: 6.0
click at [58, 131] on span "Attorney Cover sheet" at bounding box center [60, 129] width 44 height 6
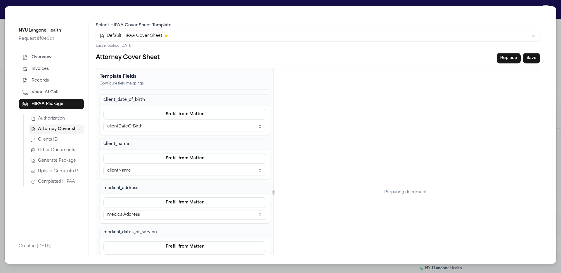
click at [51, 181] on span "Completed HIPAA" at bounding box center [56, 182] width 37 height 6
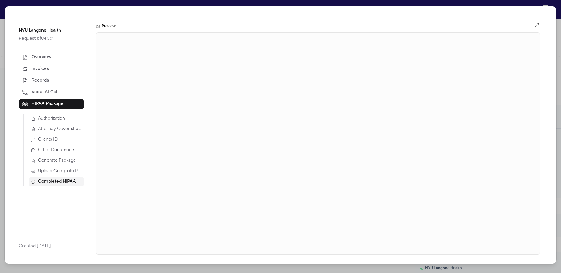
click at [66, 170] on span "Upload Complete Package" at bounding box center [60, 171] width 44 height 6
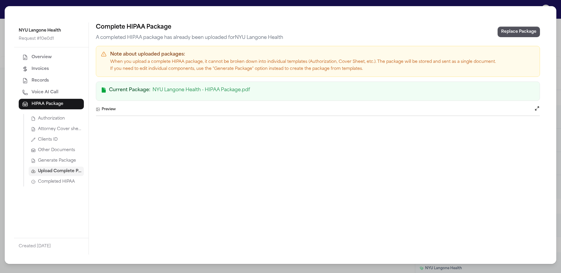
click at [55, 150] on span "Other Documents" at bounding box center [56, 150] width 37 height 6
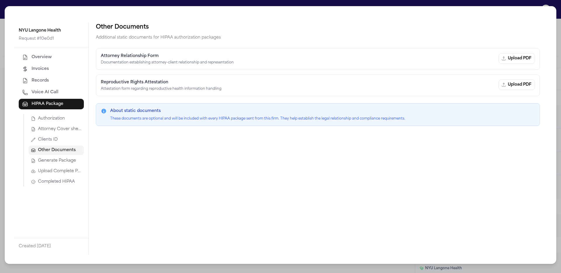
click at [59, 161] on span "Generate Package" at bounding box center [57, 161] width 38 height 6
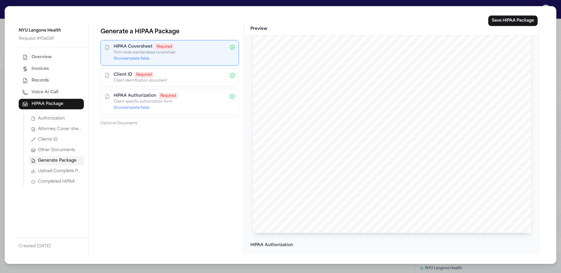
scroll to position [746, 0]
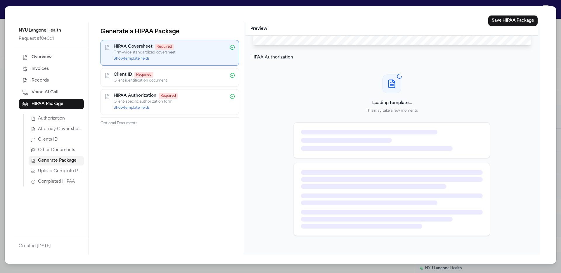
click at [50, 175] on button "Upload Complete Package" at bounding box center [56, 171] width 55 height 9
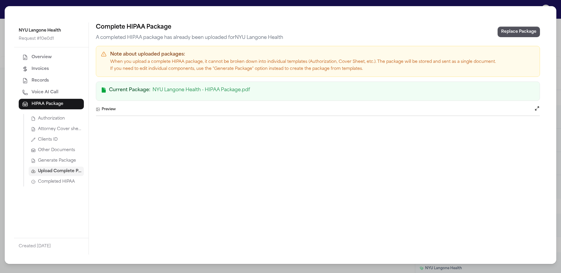
click at [49, 181] on span "Completed HIPAA" at bounding box center [56, 182] width 37 height 6
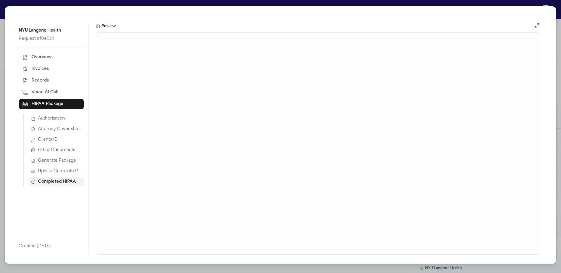
click at [66, 174] on span "Upload Complete Package" at bounding box center [60, 171] width 44 height 6
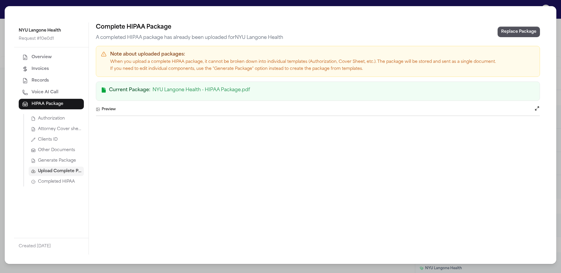
click at [518, 29] on button "Replace Package" at bounding box center [519, 32] width 42 height 11
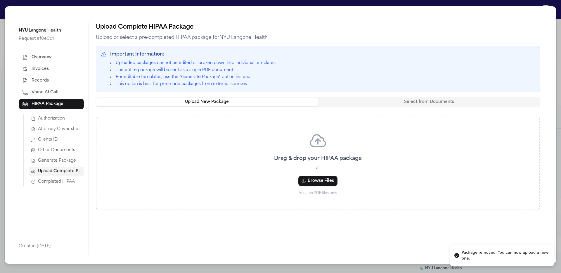
click at [74, 162] on span "Generate Package" at bounding box center [57, 161] width 38 height 6
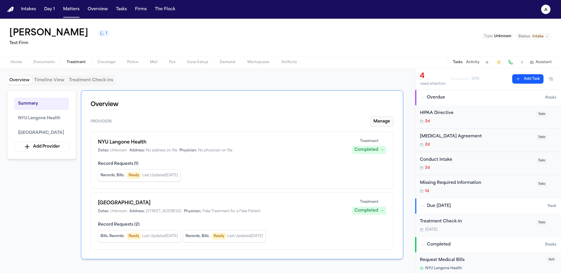
click at [382, 120] on button "Manage" at bounding box center [382, 121] width 24 height 11
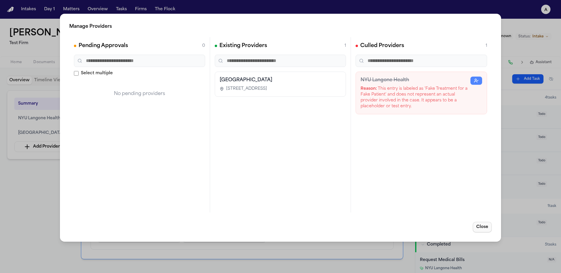
click at [482, 226] on button "Close" at bounding box center [482, 227] width 19 height 11
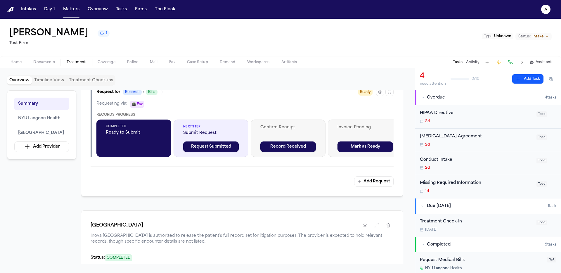
scroll to position [164, 0]
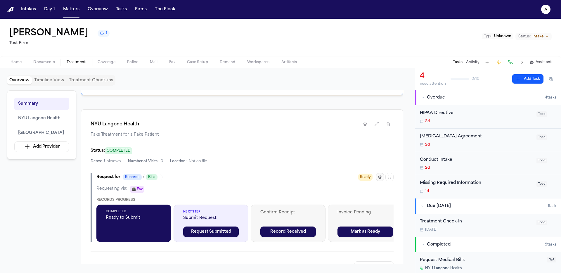
click at [379, 179] on icon "button" at bounding box center [380, 177] width 4 height 3
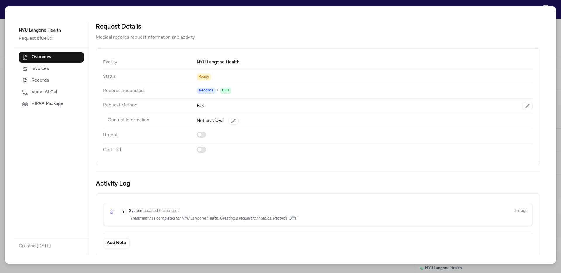
click at [68, 103] on button "HIPAA Package" at bounding box center [51, 104] width 65 height 11
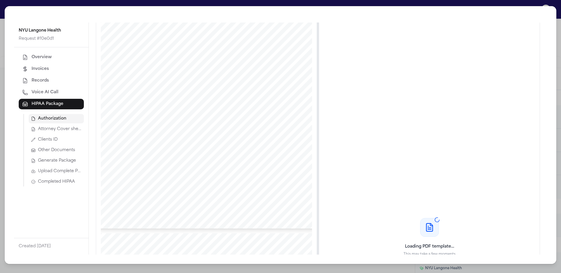
scroll to position [285, 0]
click at [40, 129] on span "Attorney Cover sheet" at bounding box center [60, 129] width 44 height 6
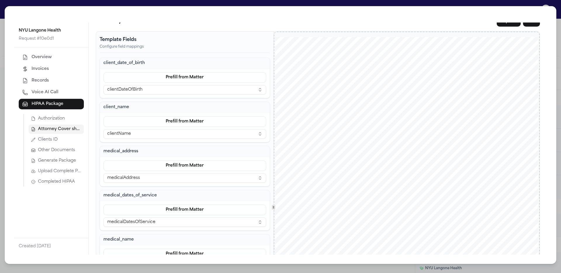
scroll to position [0, 0]
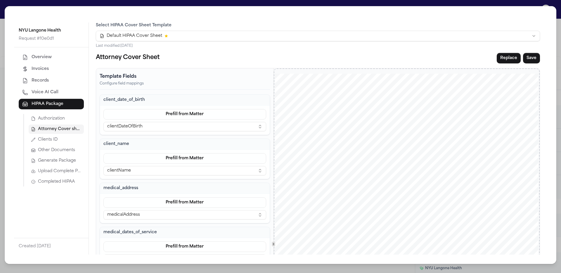
click at [59, 172] on span "Upload Complete Package" at bounding box center [60, 171] width 44 height 6
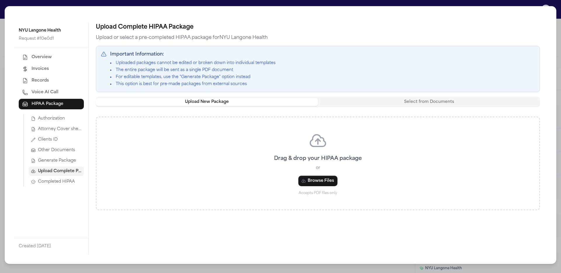
click at [53, 183] on span "Completed HIPAA" at bounding box center [56, 182] width 37 height 6
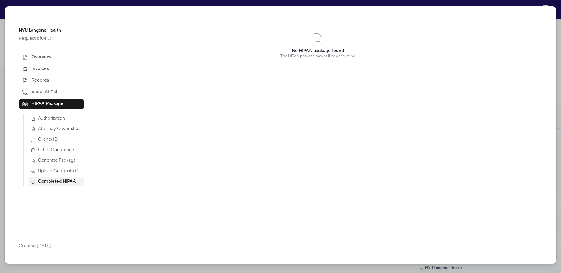
click at [62, 160] on span "Generate Package" at bounding box center [57, 161] width 38 height 6
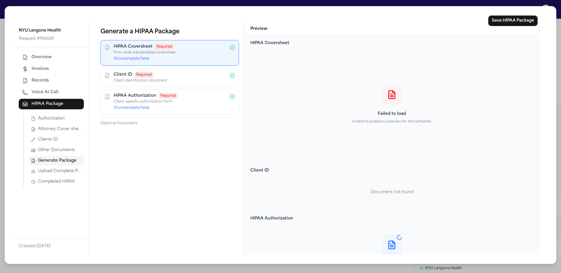
click at [181, 70] on div "Client ID Required Client identification document" at bounding box center [170, 77] width 139 height 19
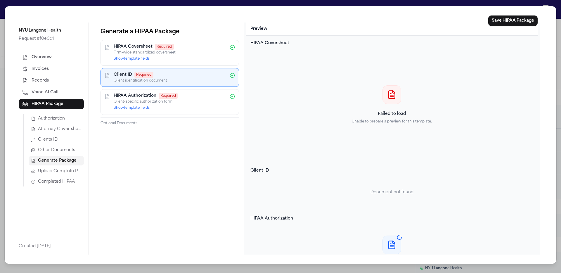
click at [189, 94] on div "HIPAA Authorization Required" at bounding box center [170, 96] width 112 height 6
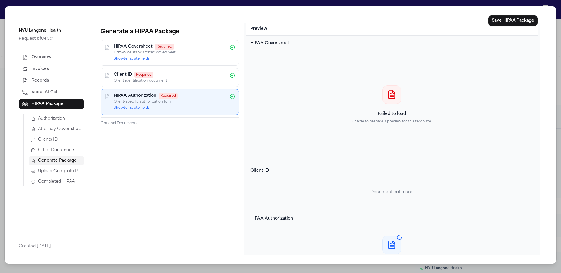
click at [147, 58] on button "Show template fields" at bounding box center [132, 58] width 36 height 5
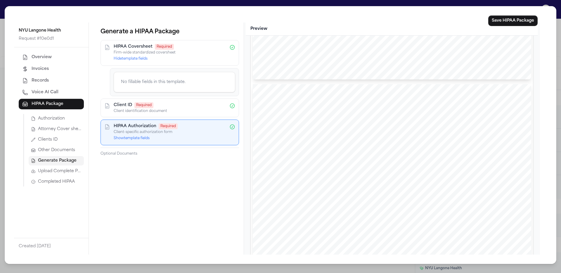
scroll to position [1292, 0]
click at [163, 61] on div "HIPAA Coversheet Required Firm-wide standardized coversheet Hide template fields" at bounding box center [170, 53] width 112 height 18
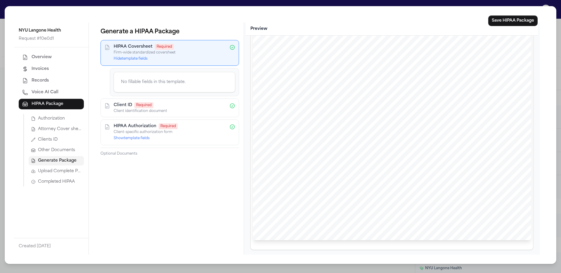
drag, startPoint x: 176, startPoint y: 70, endPoint x: 190, endPoint y: 58, distance: 17.6
click at [177, 70] on div "No fillable fields in this template." at bounding box center [174, 82] width 129 height 28
click at [190, 58] on div "HIPAA Coversheet Required Firm-wide standardized coversheet Hide template fields" at bounding box center [170, 53] width 112 height 18
click at [530, 18] on button "Save HIPAA Package" at bounding box center [512, 20] width 49 height 11
click at [66, 177] on button "Completed HIPAA" at bounding box center [56, 181] width 55 height 9
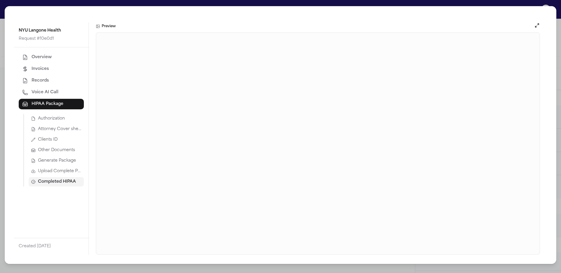
click at [299, 3] on div "NYU Langone Health Request # f0e0d1 Overview Invoices Records Voice AI Call HIP…" at bounding box center [280, 136] width 561 height 273
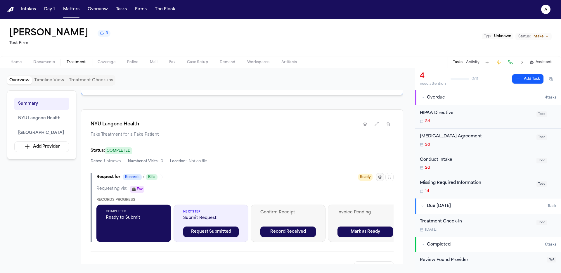
click at [381, 178] on icon "button" at bounding box center [380, 177] width 5 height 5
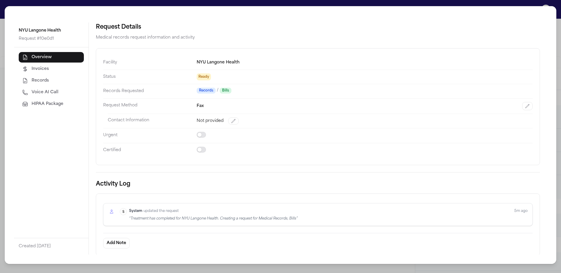
click at [36, 105] on span "HIPAA Package" at bounding box center [48, 104] width 32 height 6
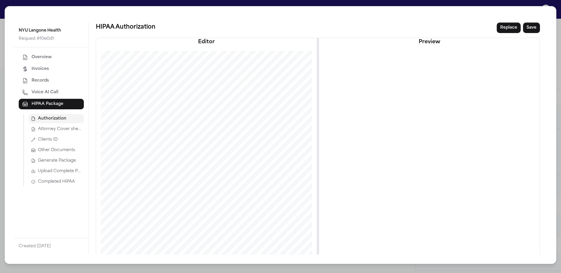
click at [62, 170] on span "Upload Complete Package" at bounding box center [60, 171] width 44 height 6
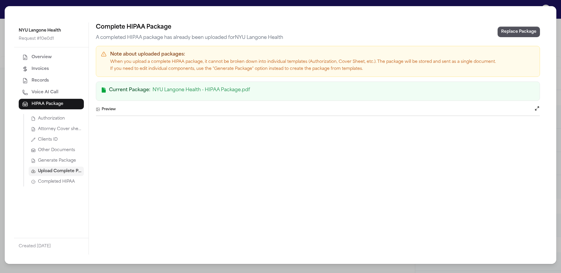
click at [65, 181] on span "Completed HIPAA" at bounding box center [56, 182] width 37 height 6
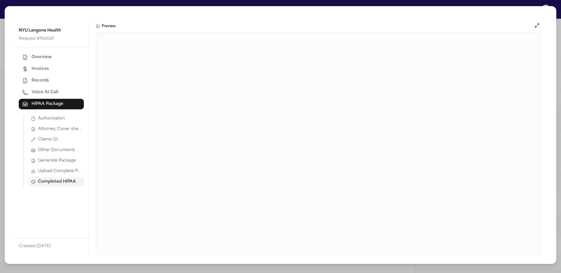
click at [486, 4] on div "NYU Langone Health Request # f0e0d1 Overview Invoices Records Voice AI Call HIP…" at bounding box center [280, 136] width 561 height 273
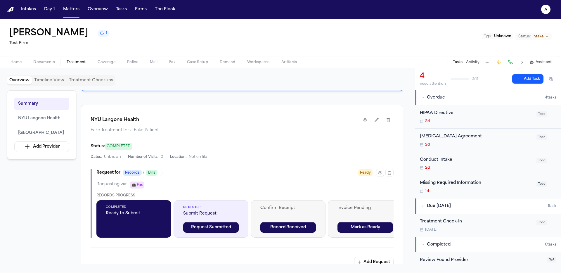
scroll to position [175, 0]
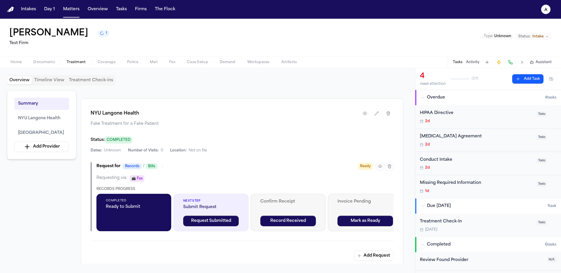
click at [378, 264] on div "Overview Timeline View Treatment Check-ins Summary NYU Langone Health Inova Ale…" at bounding box center [207, 170] width 401 height 191
click at [383, 258] on button "Add Request" at bounding box center [373, 255] width 39 height 11
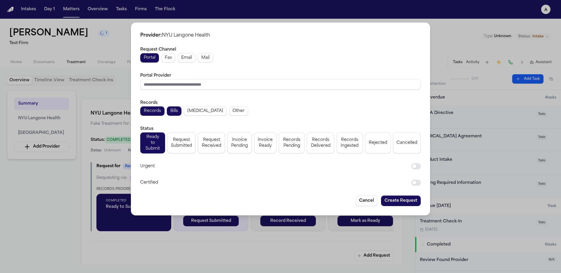
click at [398, 196] on button "Create Request" at bounding box center [401, 200] width 40 height 11
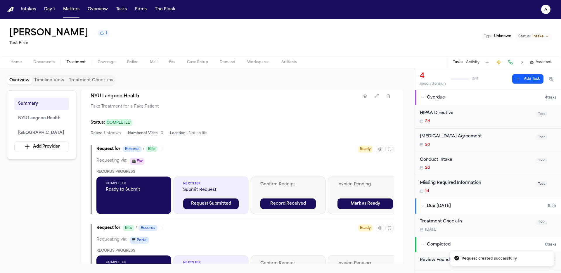
scroll to position [192, 0]
click at [377, 230] on button "button" at bounding box center [380, 228] width 8 height 8
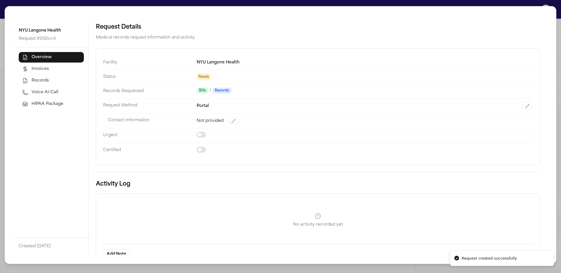
click at [29, 108] on button "HIPAA Package" at bounding box center [51, 104] width 65 height 11
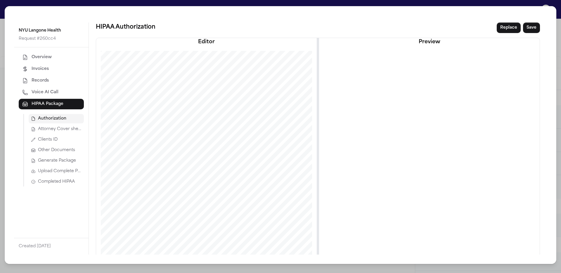
click at [77, 174] on button "Upload Complete Package" at bounding box center [56, 171] width 55 height 9
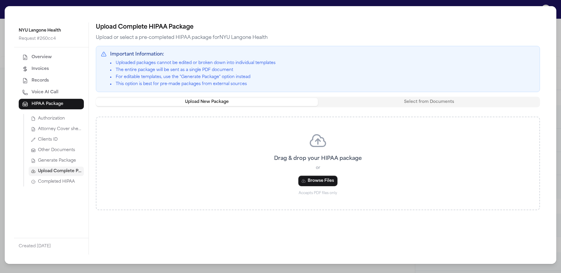
click at [69, 162] on span "Generate Package" at bounding box center [57, 161] width 38 height 6
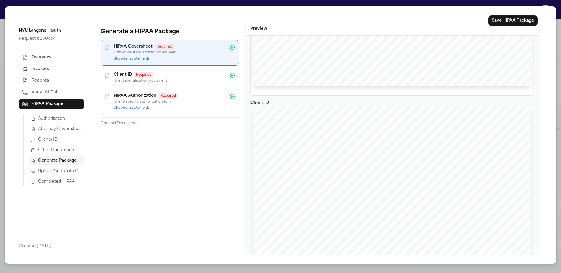
scroll to position [0, 0]
click at [36, 171] on button "Upload Complete Package" at bounding box center [56, 171] width 55 height 9
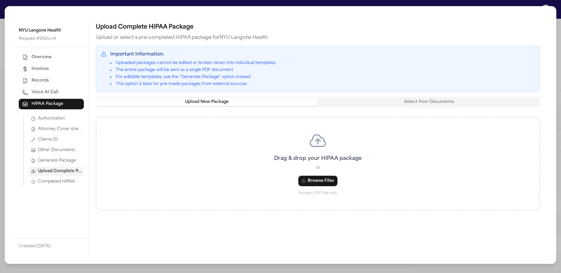
click at [57, 186] on div "Overview Invoices Records Voice AI Call HIPAA Package Authorization Attorney Co…" at bounding box center [51, 142] width 75 height 191
click at [59, 185] on button "Completed HIPAA" at bounding box center [56, 181] width 55 height 9
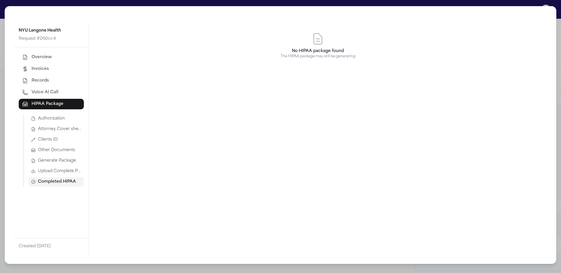
click at [201, 2] on div "NYU Langone Health Request # 260cc4 Overview Invoices Records Voice AI Call HIP…" at bounding box center [280, 136] width 561 height 273
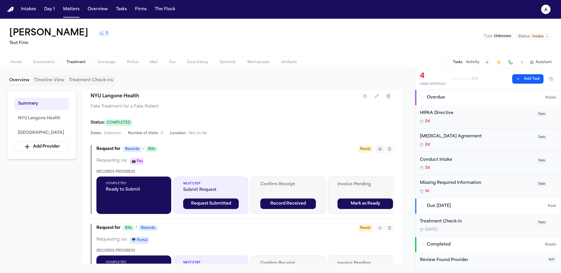
click at [377, 148] on button "button" at bounding box center [380, 149] width 8 height 8
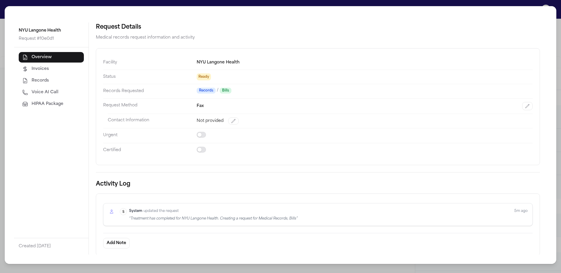
click at [39, 101] on span "HIPAA Package" at bounding box center [48, 104] width 32 height 6
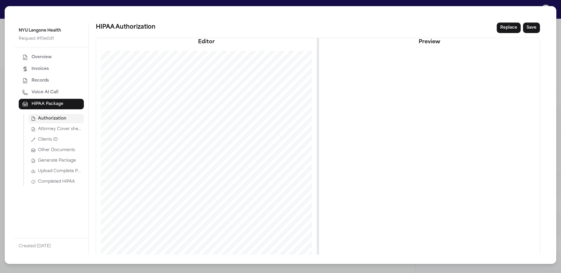
click at [71, 134] on div "Authorization Attorney Cover sheet Clients ID Other Documents Generate Package …" at bounding box center [53, 150] width 60 height 72
click at [72, 129] on span "Attorney Cover sheet" at bounding box center [60, 129] width 44 height 6
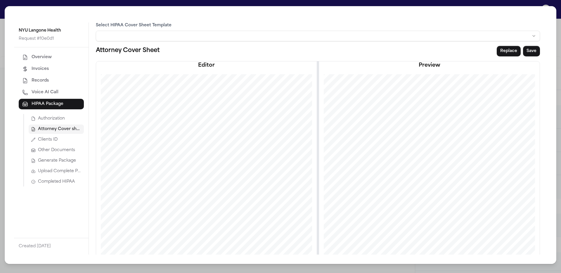
click at [170, 37] on html "Intakes Day 1 Matters Overview Tasks Firms The Flock a John Doe 1 Test Firm Typ…" at bounding box center [280, 136] width 561 height 273
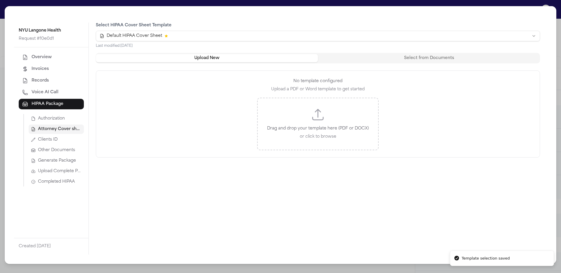
click at [418, 50] on div "Select HIPAA Cover Sheet Template Default HIPAA Cover Sheet Last modified: 8/26…" at bounding box center [318, 90] width 444 height 135
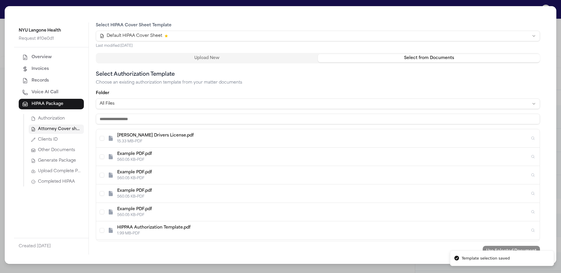
click at [408, 58] on button "Select from Documents" at bounding box center [429, 58] width 222 height 8
click at [206, 59] on button "Upload New" at bounding box center [207, 58] width 222 height 8
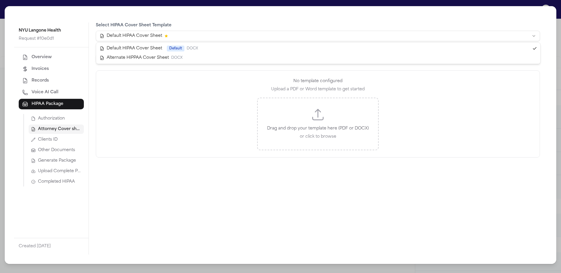
click at [197, 34] on html "Intakes Day 1 Matters Overview Tasks Firms The Flock a John Doe 1 Test Firm Typ…" at bounding box center [280, 136] width 561 height 273
click at [197, 40] on html "Intakes Day 1 Matters Overview Tasks Firms The Flock a John Doe 1 Test Firm Typ…" at bounding box center [280, 136] width 561 height 273
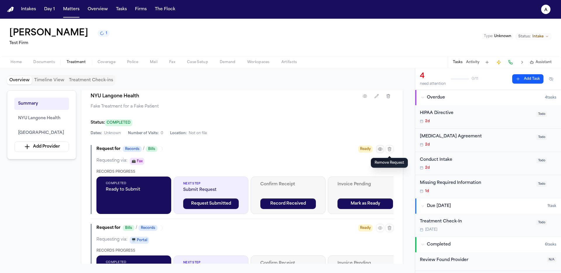
click at [384, 150] on button "button" at bounding box center [380, 149] width 8 height 8
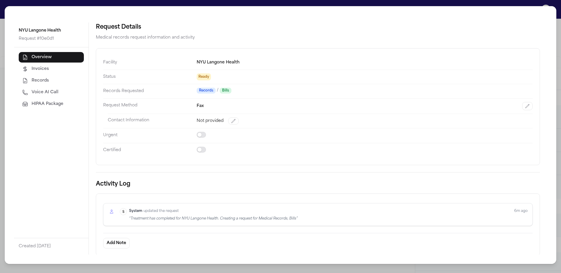
click at [49, 100] on button "HIPAA Package" at bounding box center [51, 104] width 65 height 11
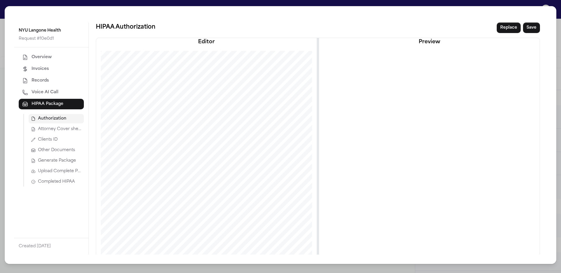
click at [61, 127] on span "Attorney Cover sheet" at bounding box center [60, 129] width 44 height 6
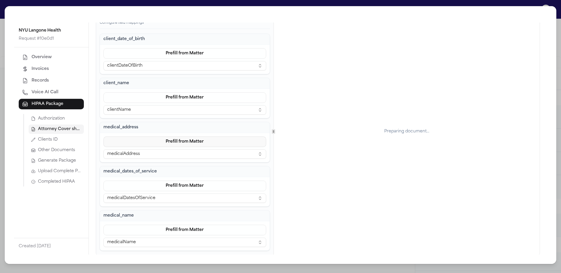
scroll to position [62, 0]
click at [161, 101] on button "Prefill from Matter" at bounding box center [184, 96] width 163 height 11
click at [142, 84] on div "client_name Prefill from Matter clientName" at bounding box center [185, 97] width 170 height 41
click at [162, 186] on button "Prefill from Matter" at bounding box center [184, 184] width 163 height 11
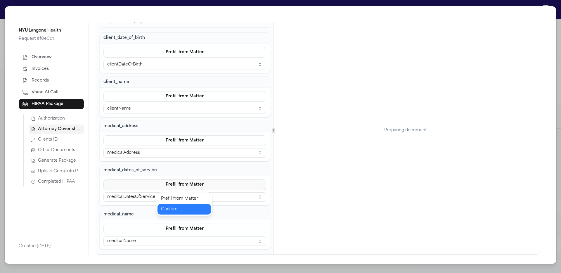
click at [167, 207] on button "Custom" at bounding box center [184, 209] width 53 height 11
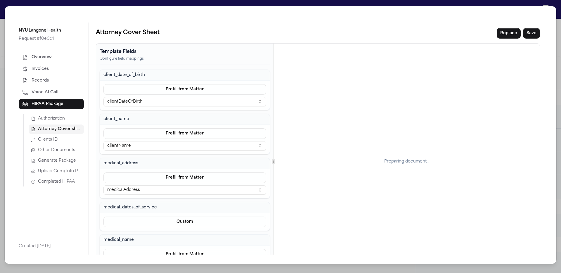
scroll to position [0, 0]
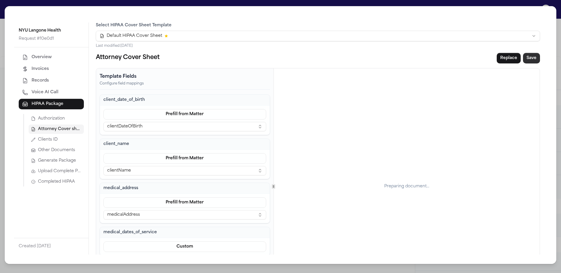
click at [527, 58] on button "Save" at bounding box center [531, 58] width 17 height 11
click at [69, 162] on span "Generate Package" at bounding box center [57, 161] width 38 height 6
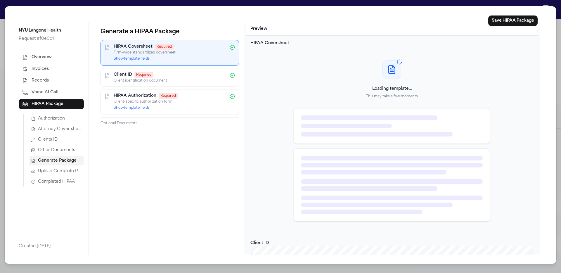
click at [145, 61] on button "Show template fields" at bounding box center [132, 58] width 36 height 5
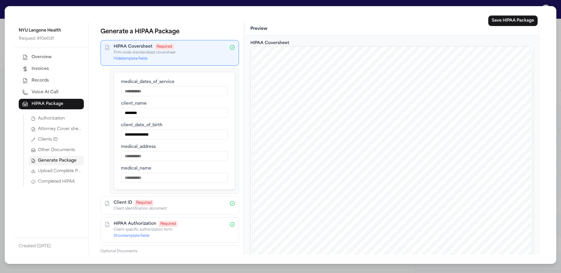
click at [60, 133] on button "Attorney Cover sheet" at bounding box center [56, 128] width 55 height 9
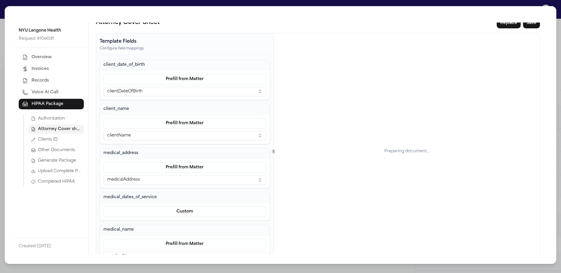
scroll to position [50, 0]
